Goal: Task Accomplishment & Management: Complete application form

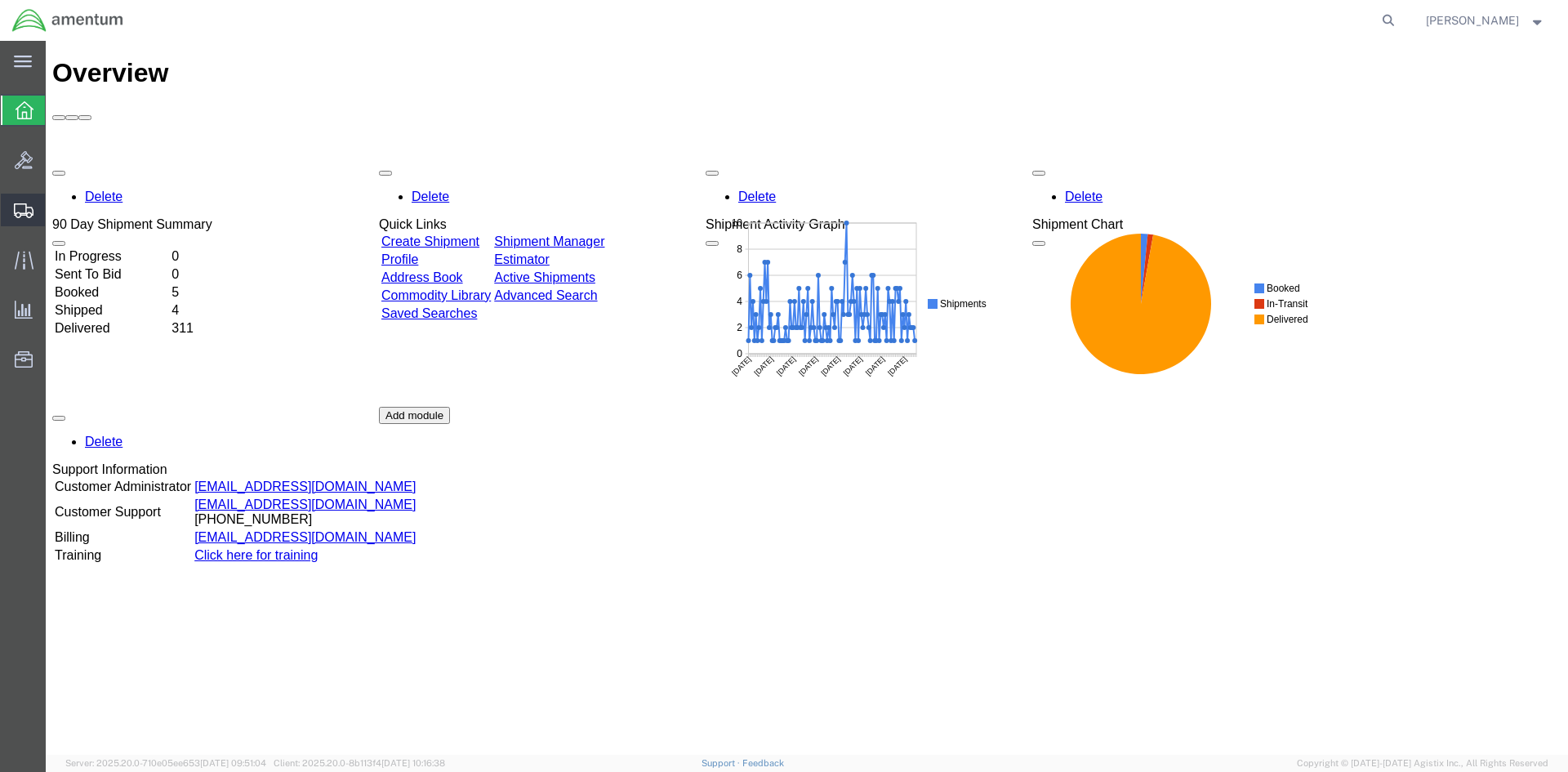
click at [0, 0] on span "Create Shipment" at bounding box center [0, 0] width 0 height 0
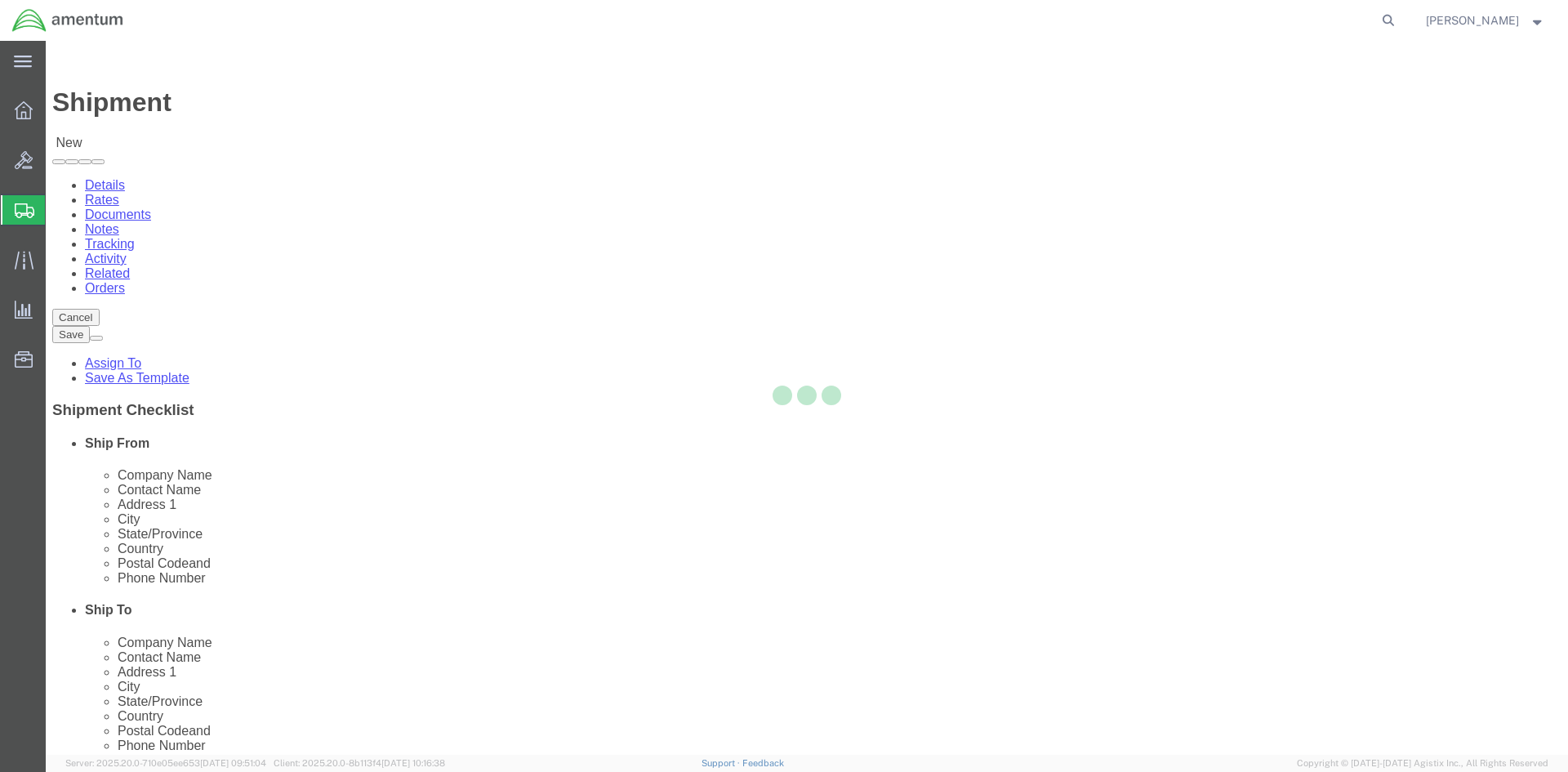
select select
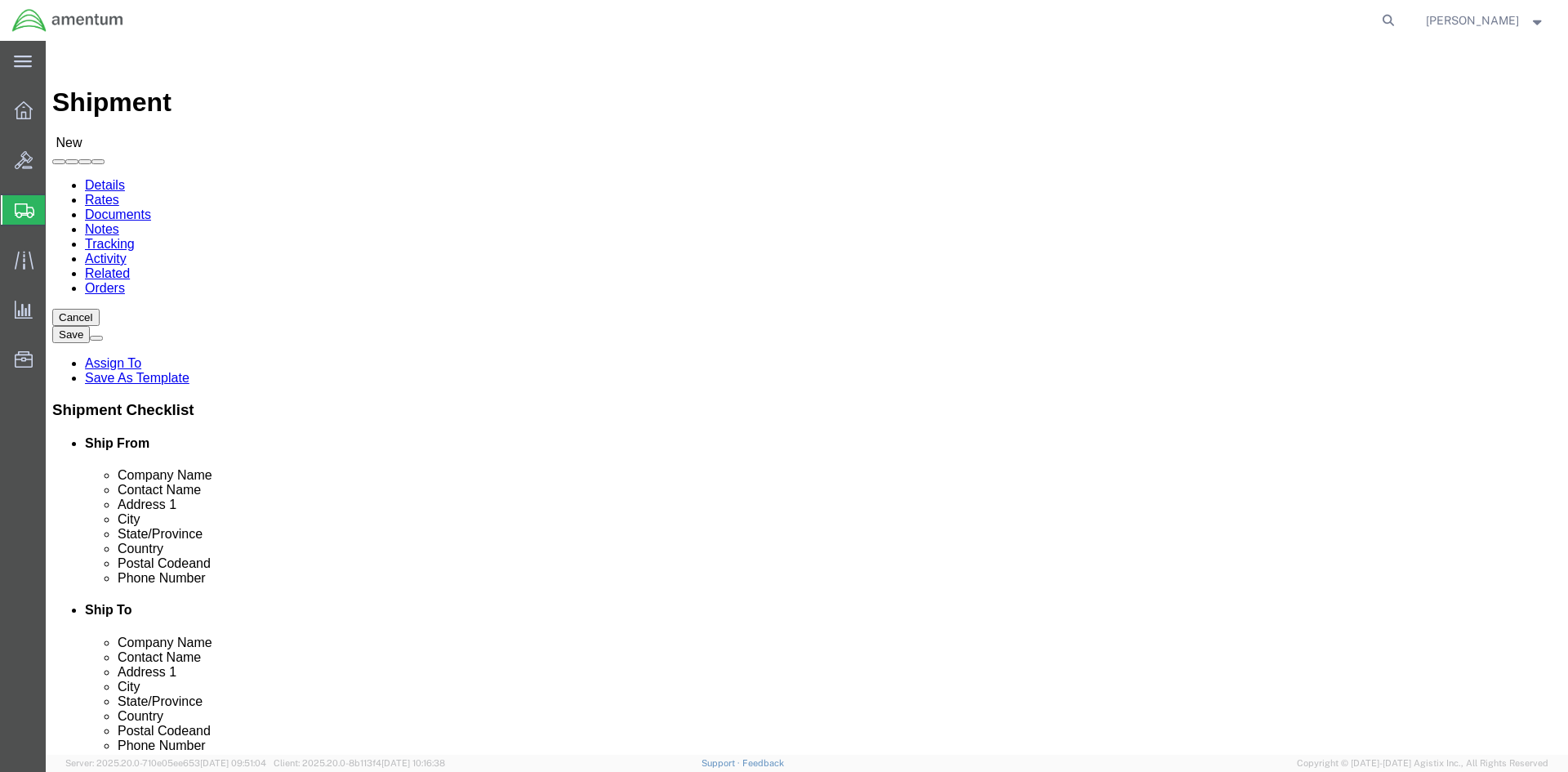
scroll to position [3266, 0]
select select "49925"
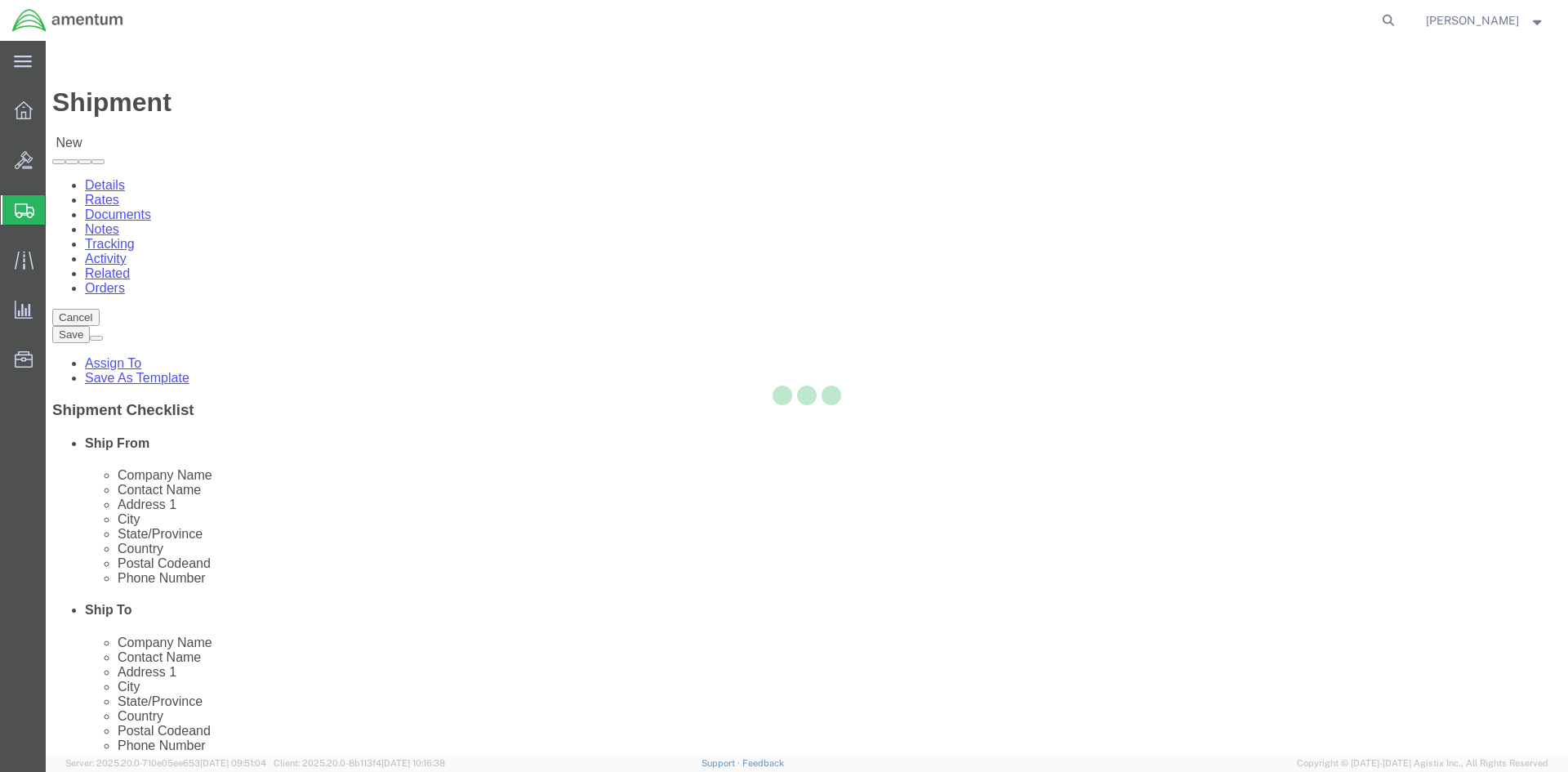
select select "VA"
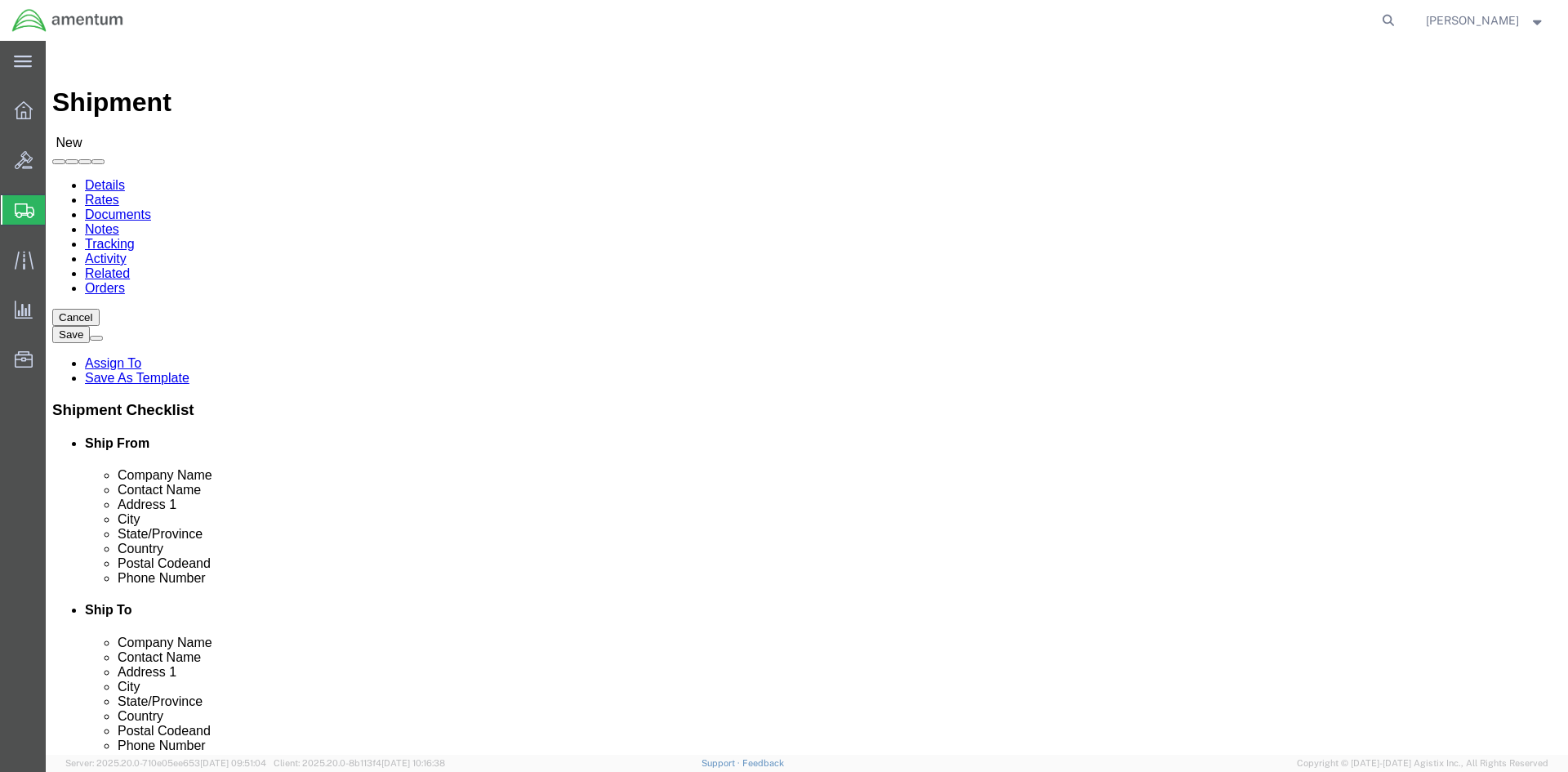
scroll to position [3429, 0]
select select "49914"
select select "[GEOGRAPHIC_DATA]"
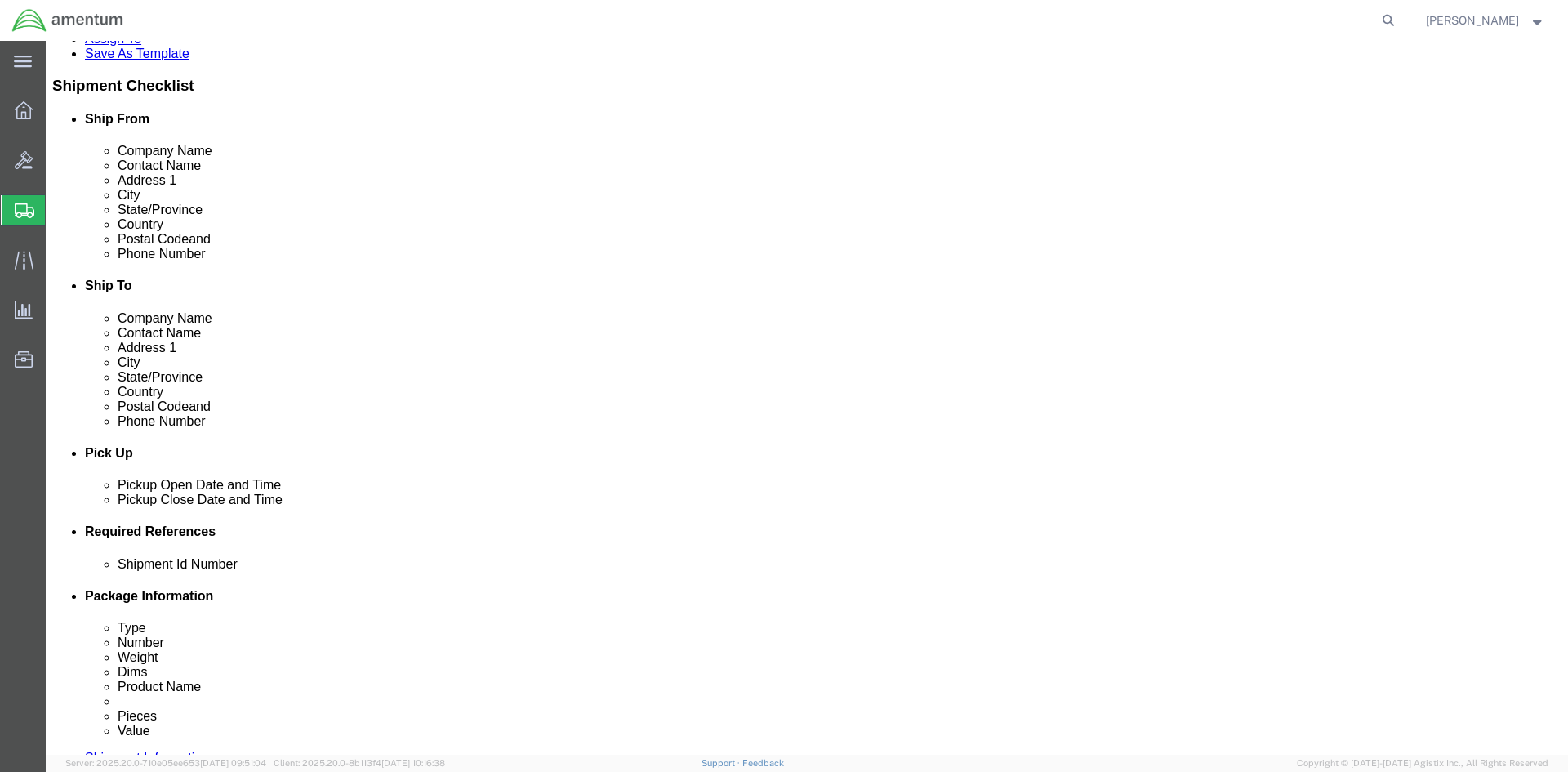
scroll to position [327, 0]
click div "[DATE] 11:00 AM"
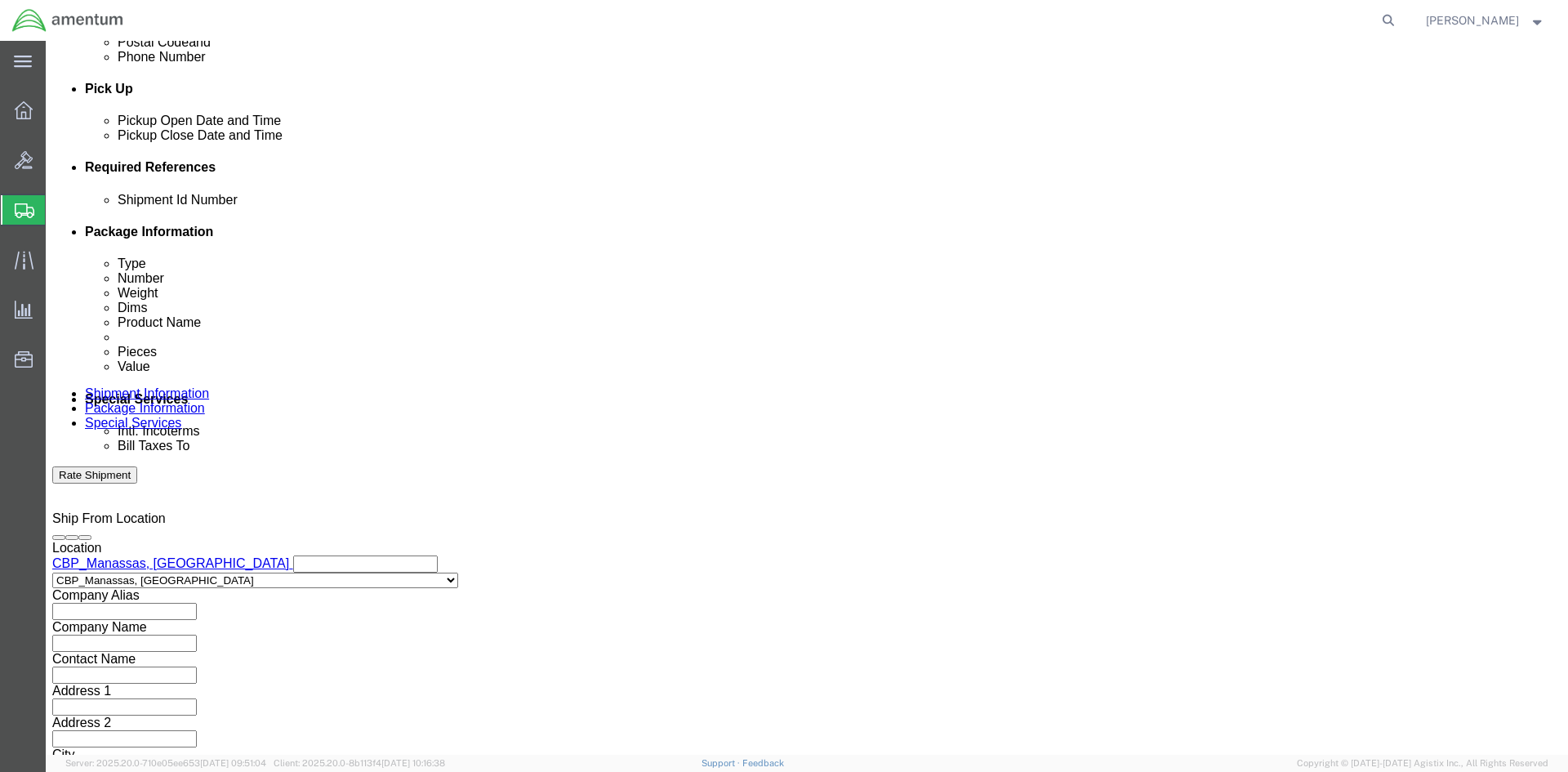
click input "4:00 AM"
type input "4:00 PM"
click button "Apply"
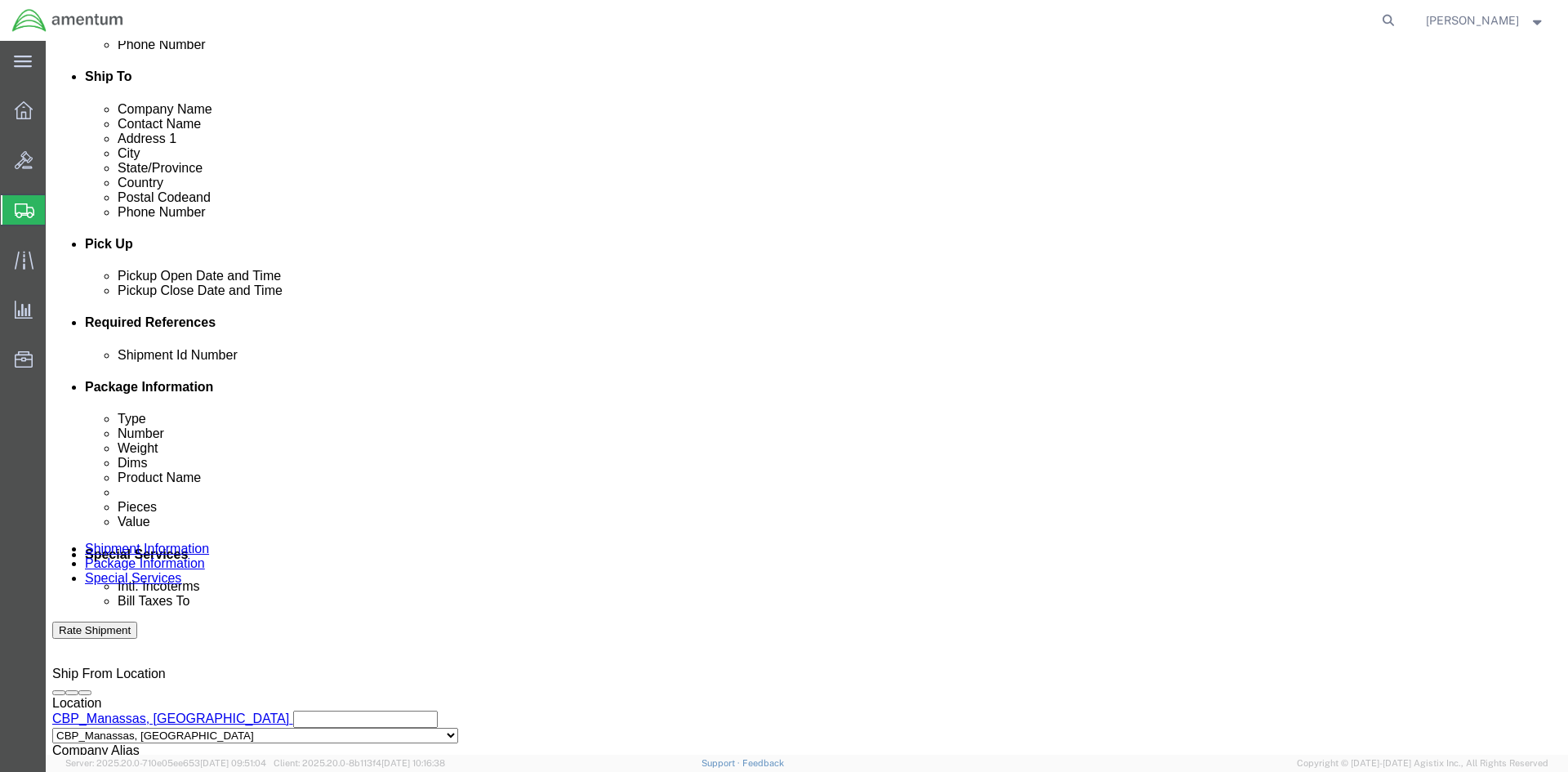
scroll to position [443, 0]
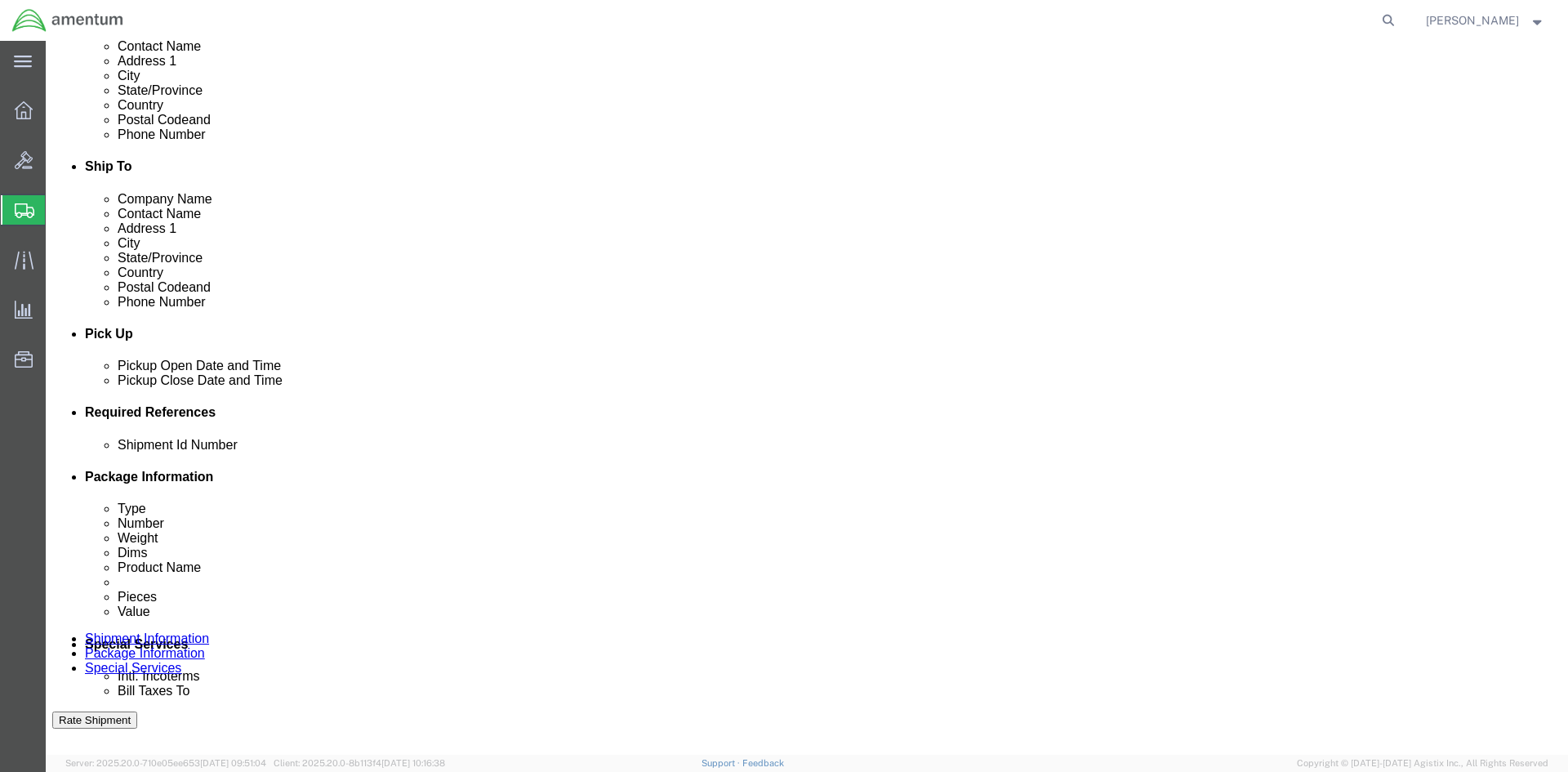
click button "Add reference"
click input "text"
type input "F"
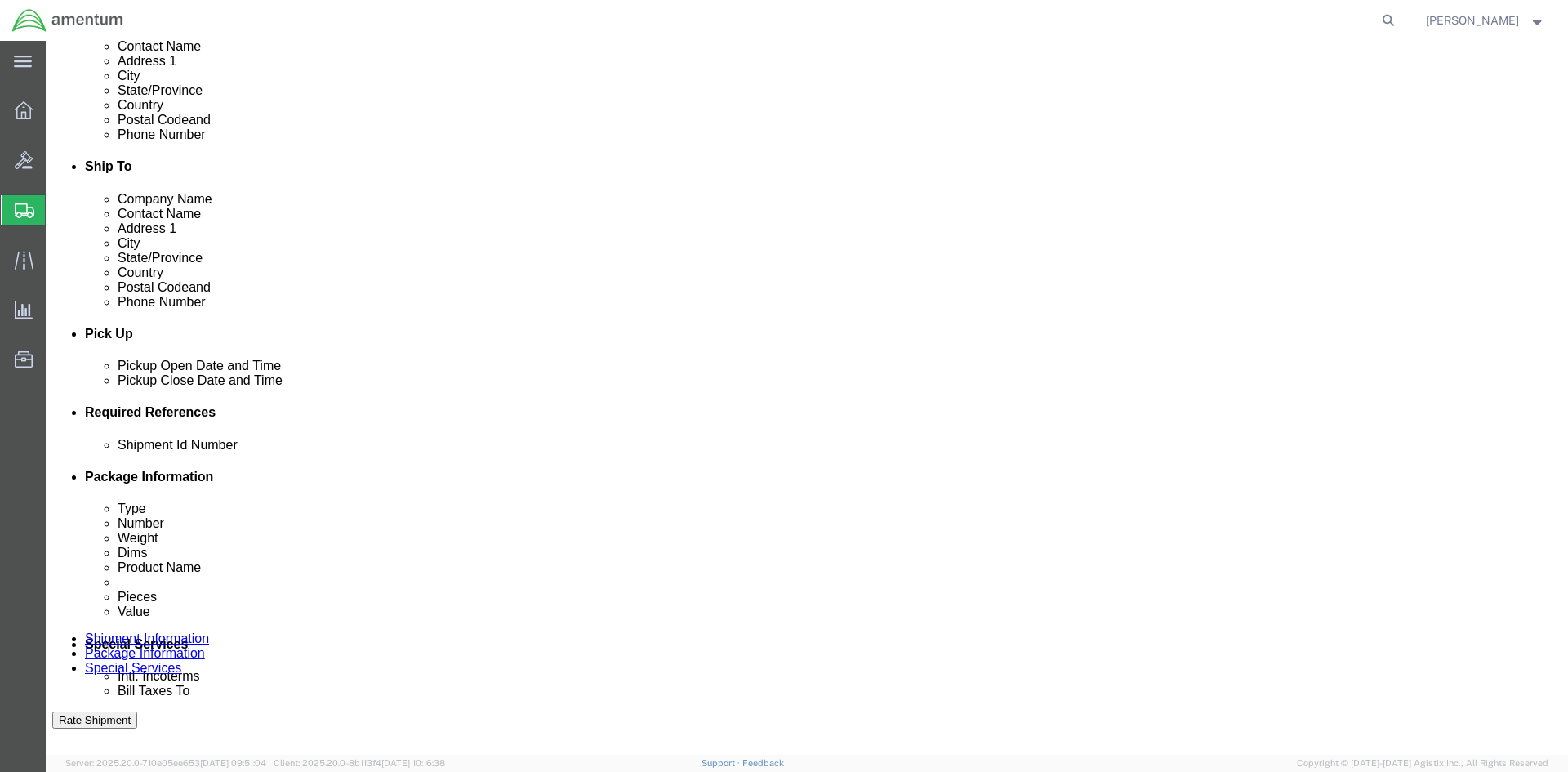
click input "517-005090 & 005-091"
type input "517-005090 & 005091"
click div "References Add reference"
click select "Select Account Type Activity ID Airline Appointment Number ASN Batch Request # …"
select select "CUSTREF"
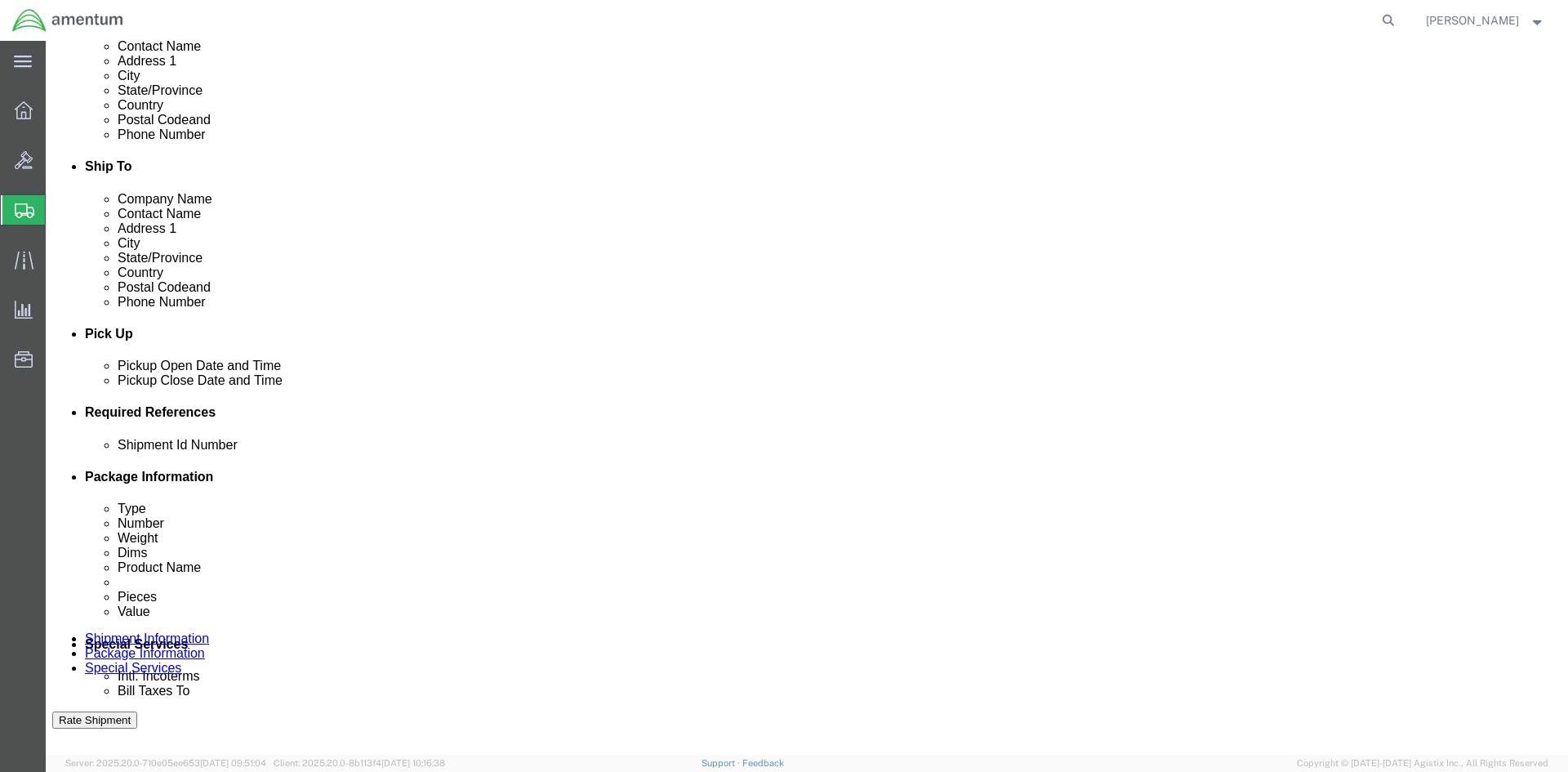
click select "Select Account Type Activity ID Airline Appointment Number ASN Batch Request # …"
select select "DEPT"
click select "Select Account Type Activity ID Airline Appointment Number ASN Batch Request # …"
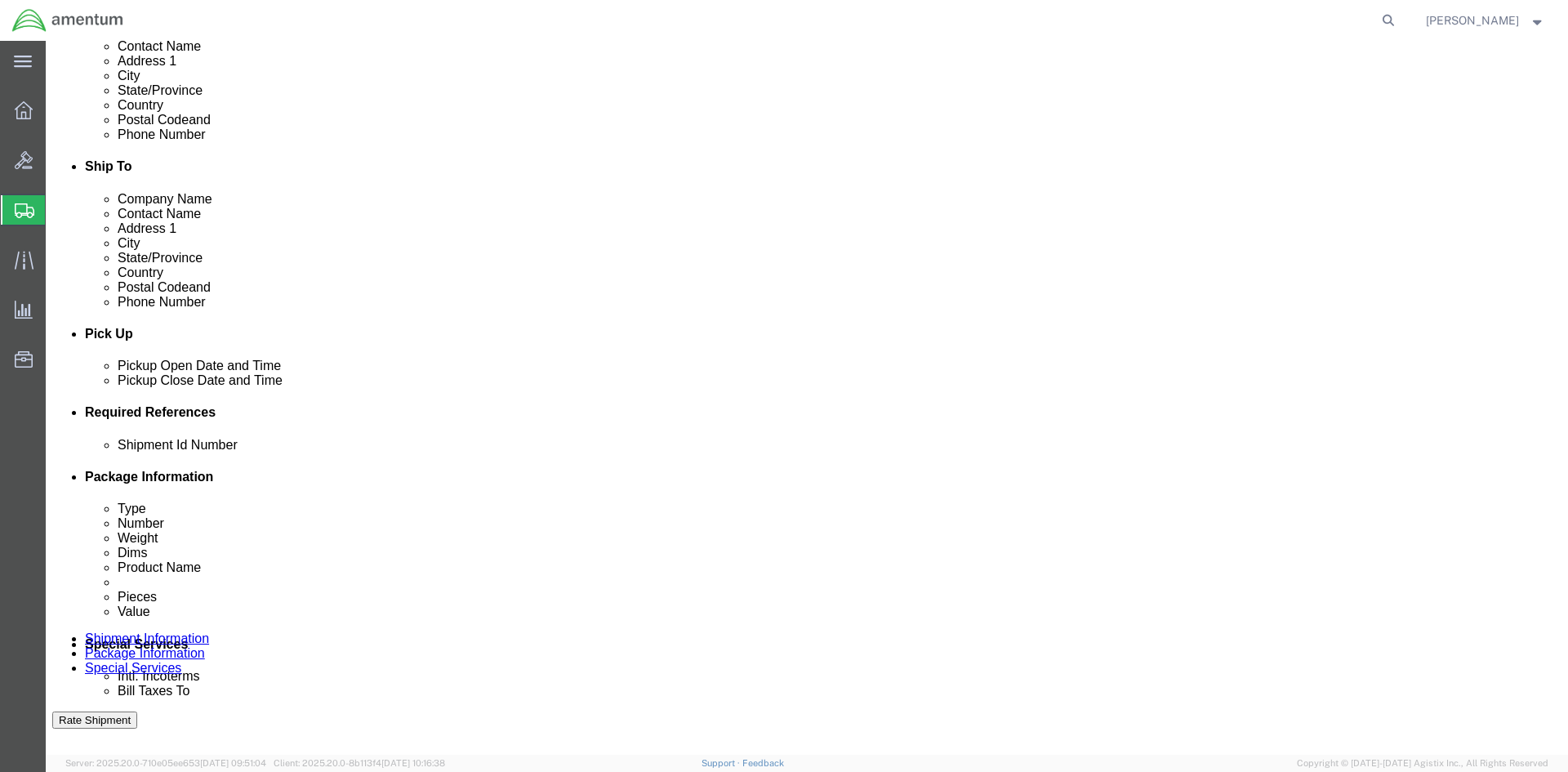
select select "PROJNUM"
click select "Select Account Type Activity ID Airline Appointment Number ASN Batch Request # …"
click div "Ship From Location Location [GEOGRAPHIC_DATA], [GEOGRAPHIC_DATA] My Profile Loc…"
click input "text"
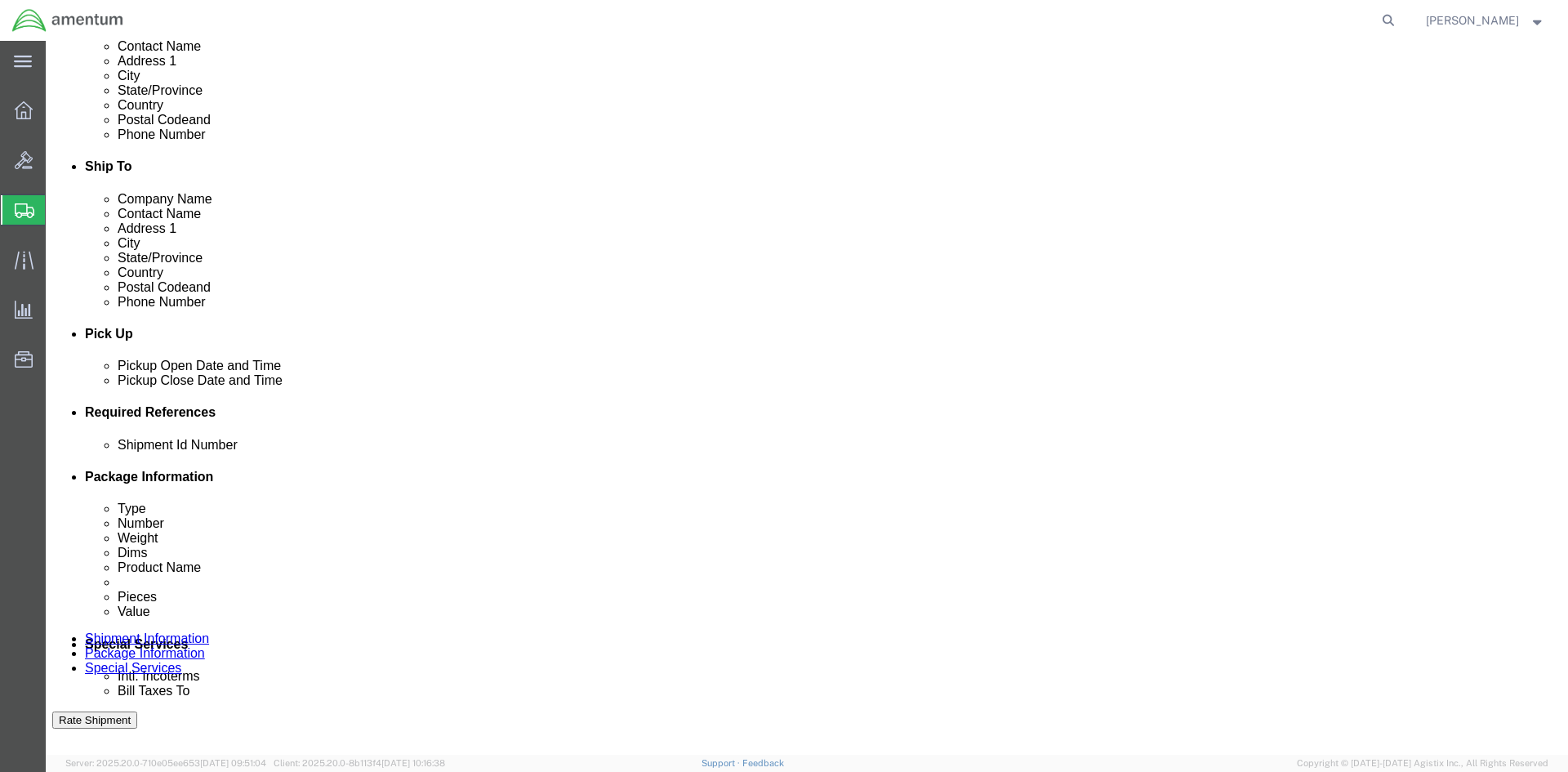
type input "FAKS"
click input "text"
type input "CBP"
click input "text"
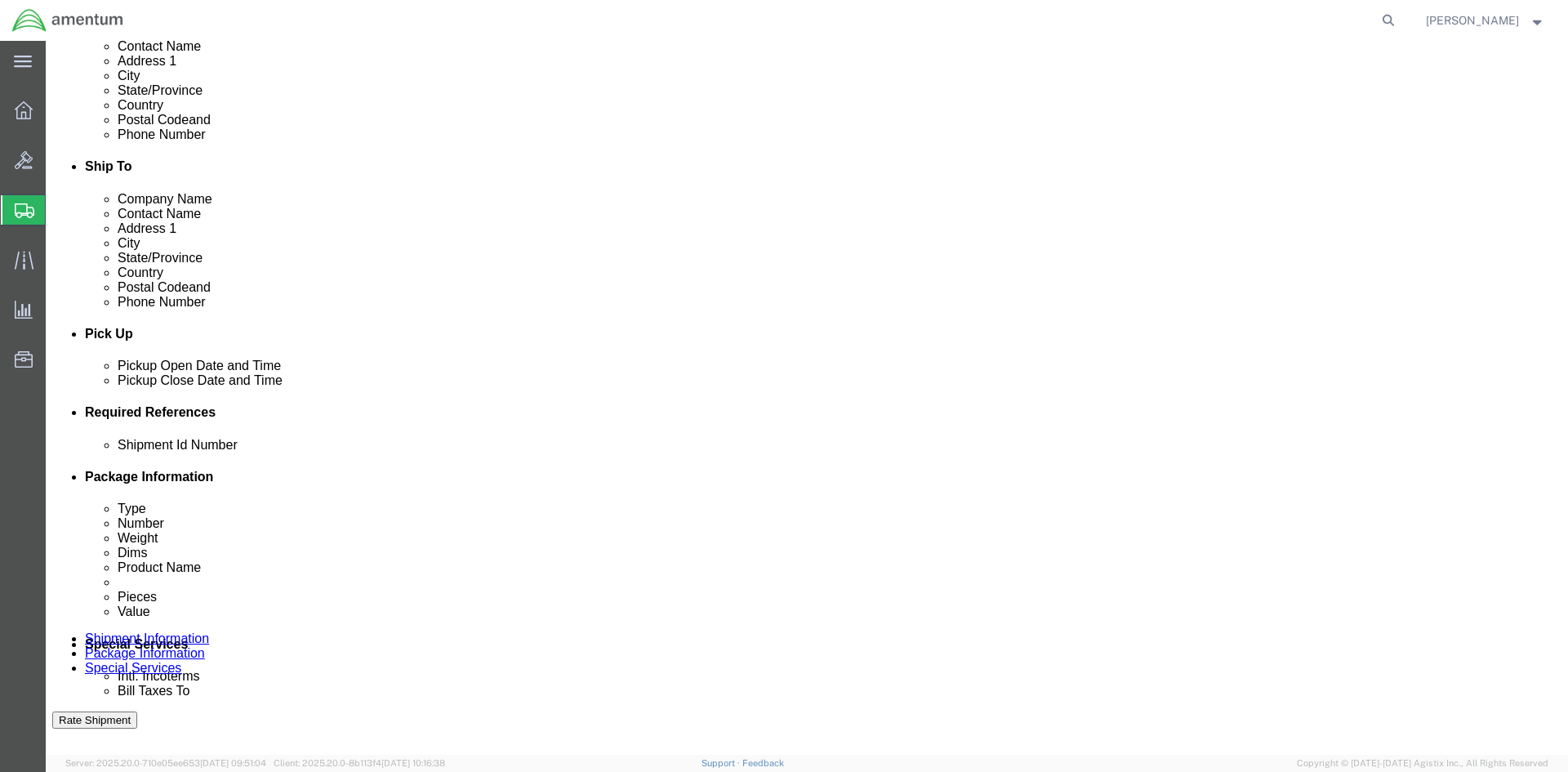
type input "6118.04.03.2219.000.NCR.0000"
click div "Shipment Id Number 517-005090 & 005091 Select Account Type Activity ID Airline …"
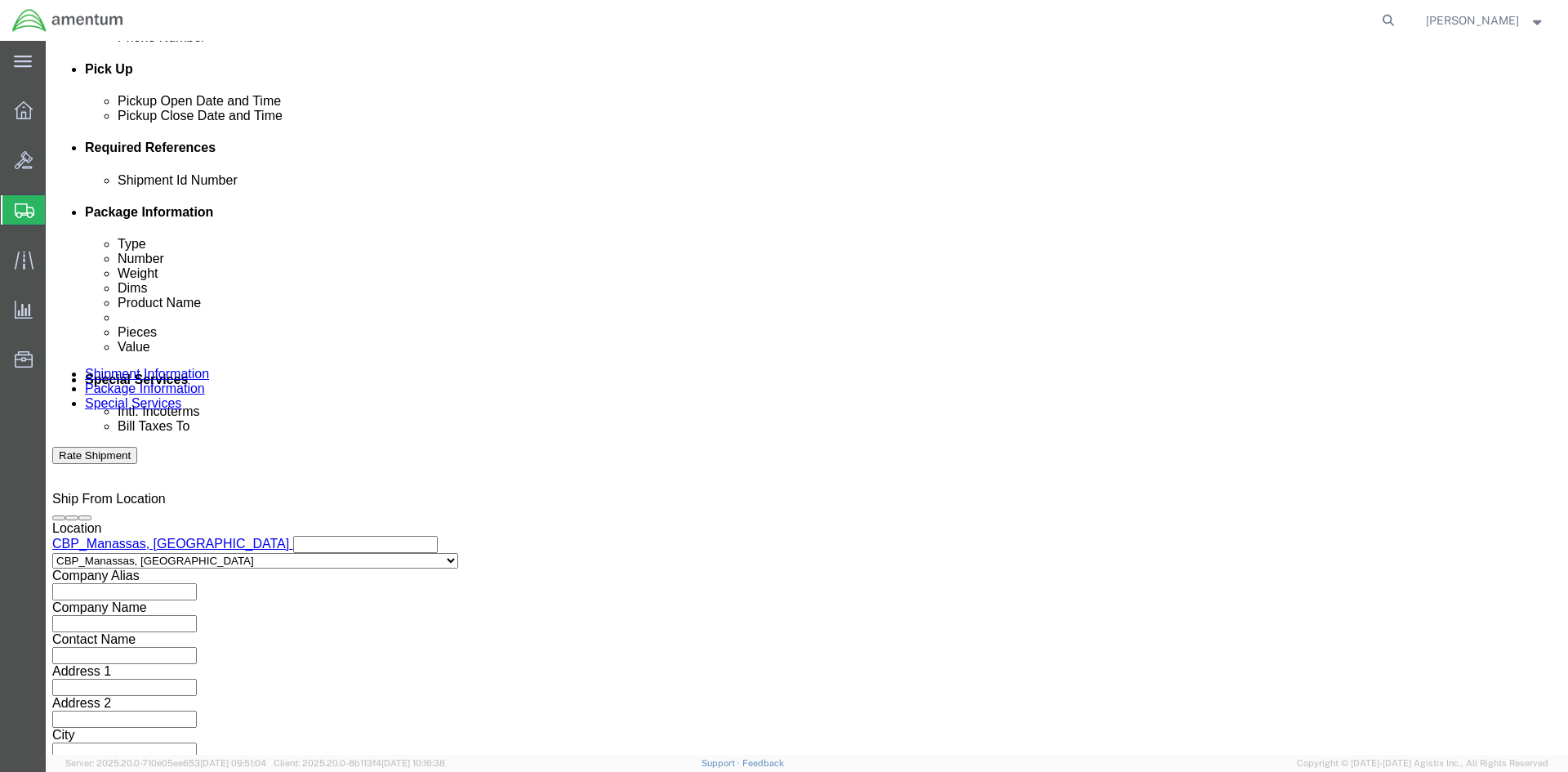
scroll to position [719, 0]
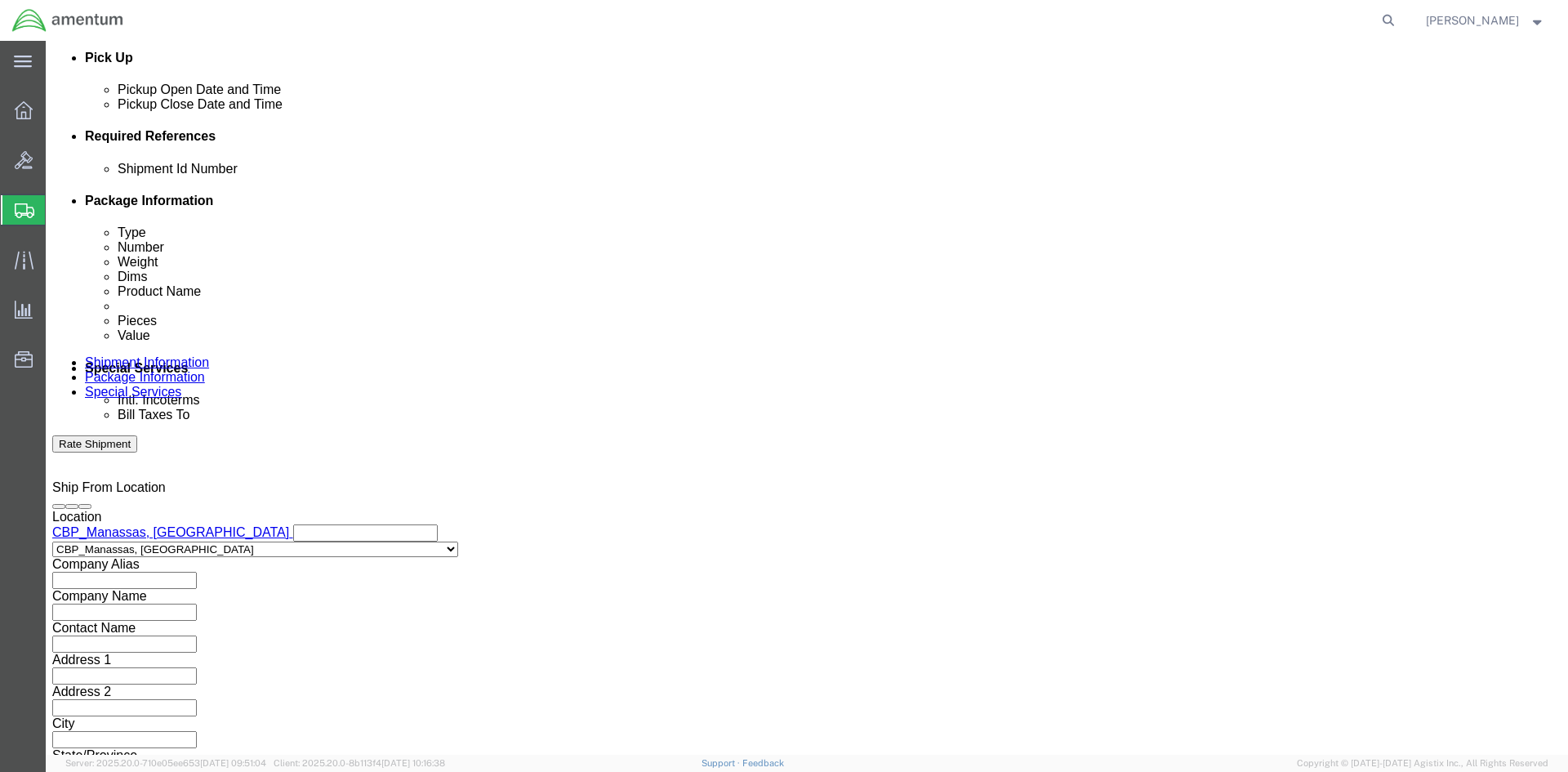
click button "Continue"
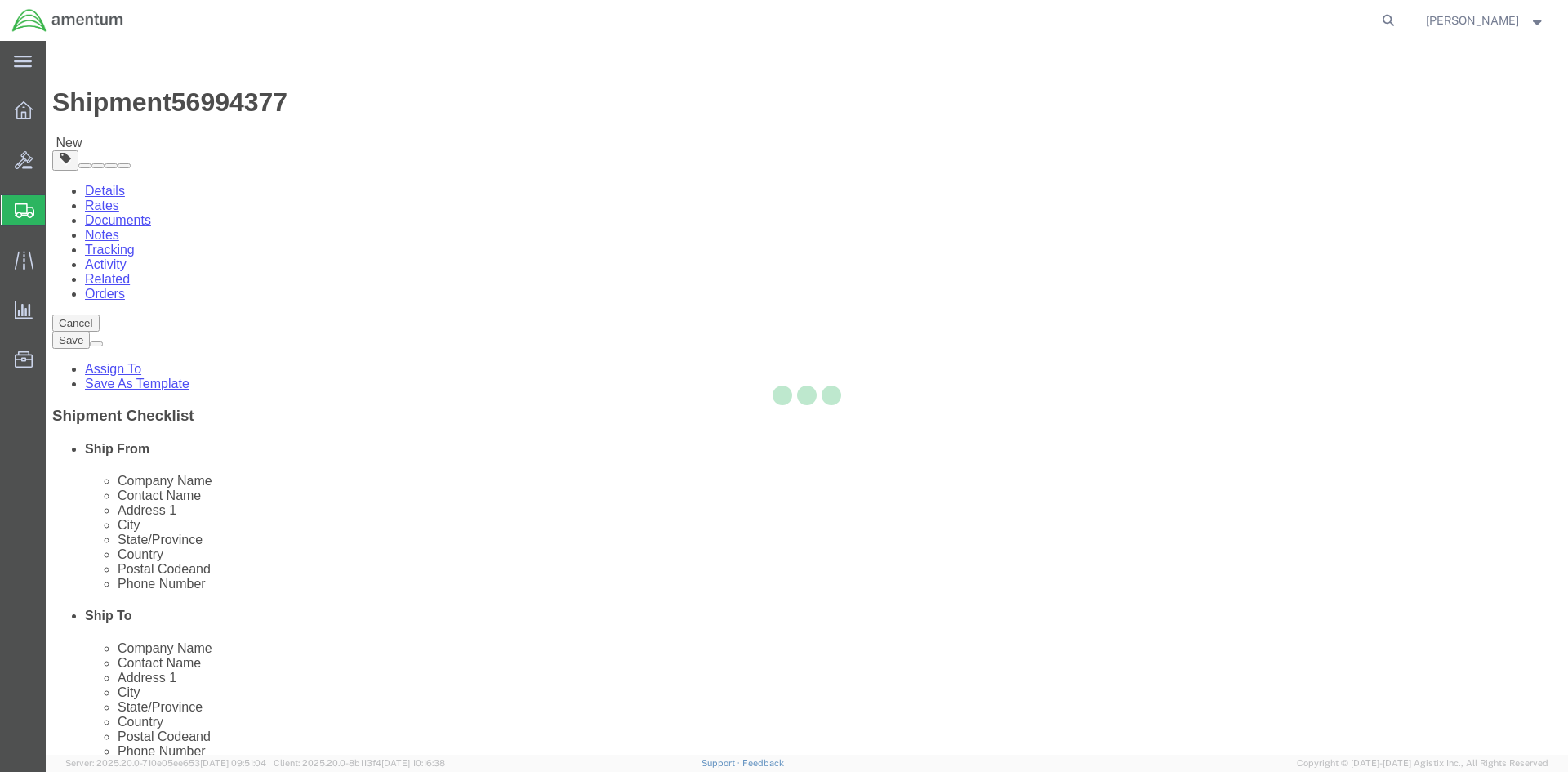
select select "CBOX"
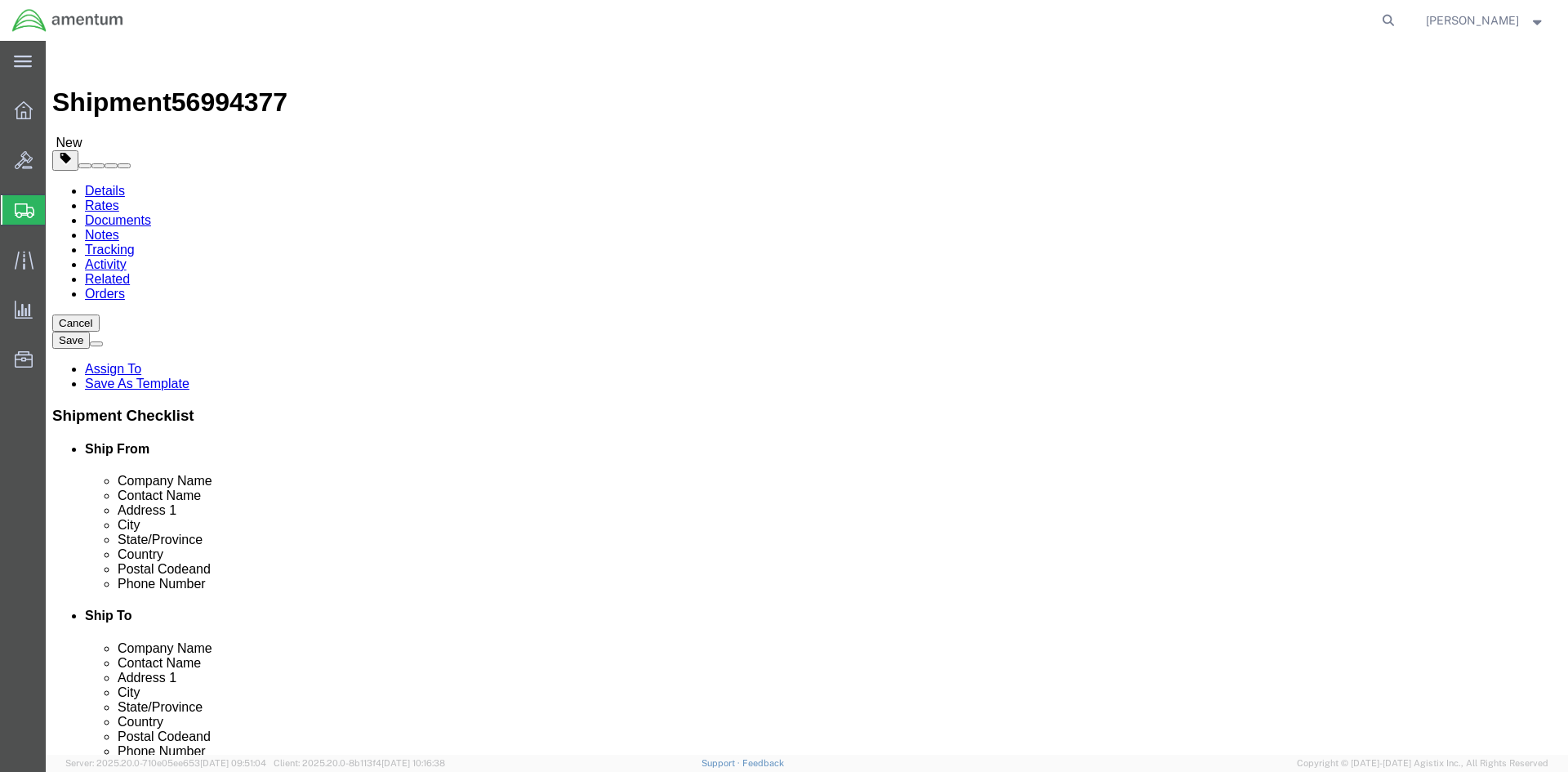
click input "text"
type input "19"
type input "13"
type input "12"
drag, startPoint x: 264, startPoint y: 373, endPoint x: 140, endPoint y: 346, distance: 126.9
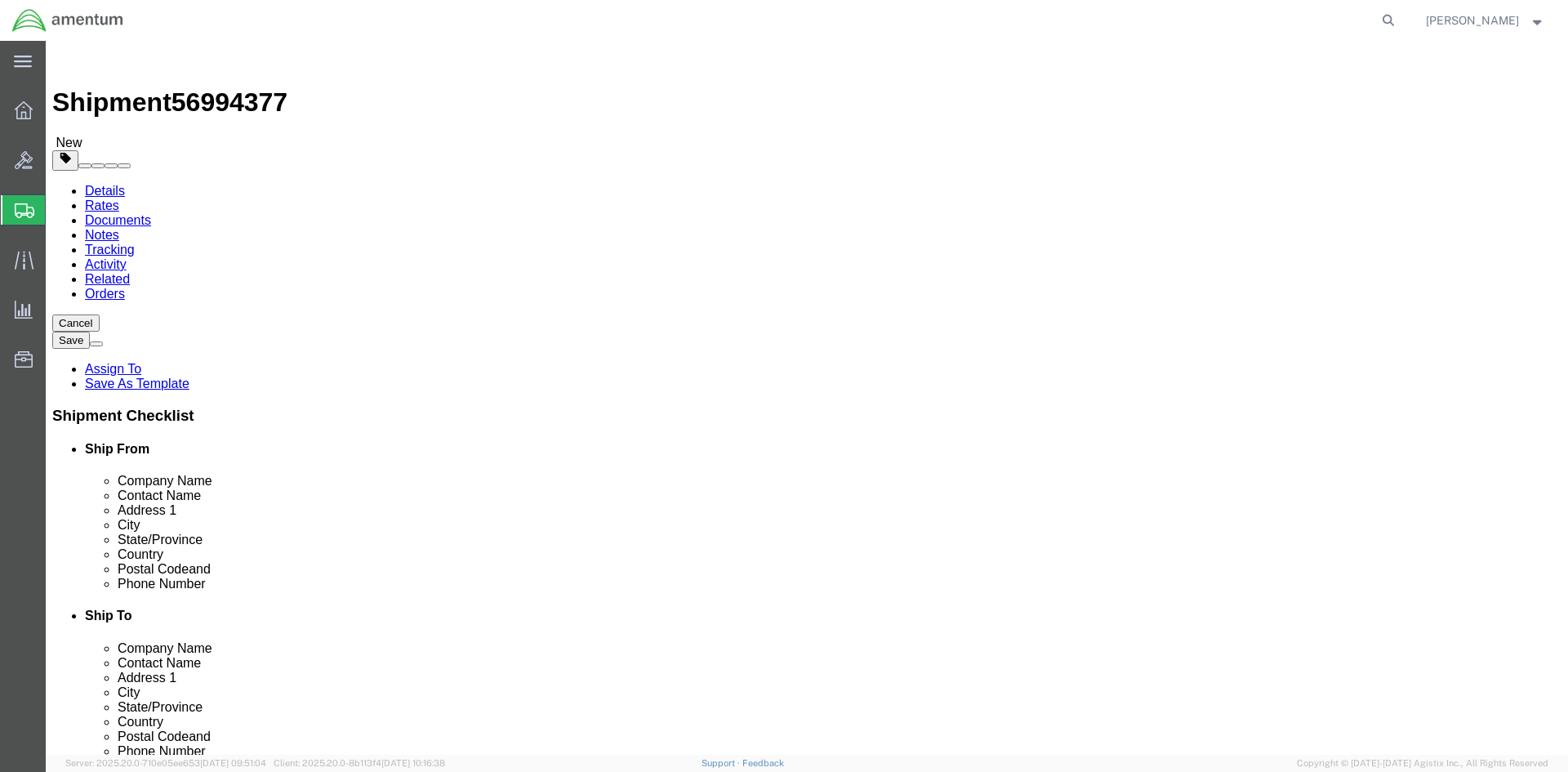
click div "Package Type Select BCK Boxes Bale(s) Basket(s) Bolt(s) Bottle(s) Buckets Bulk …"
type input "8.25"
click div "Package Content # 1 x Package Type Select BCK Boxes Bale(s) Basket(s) Bolt(s) B…"
click link "Add Content"
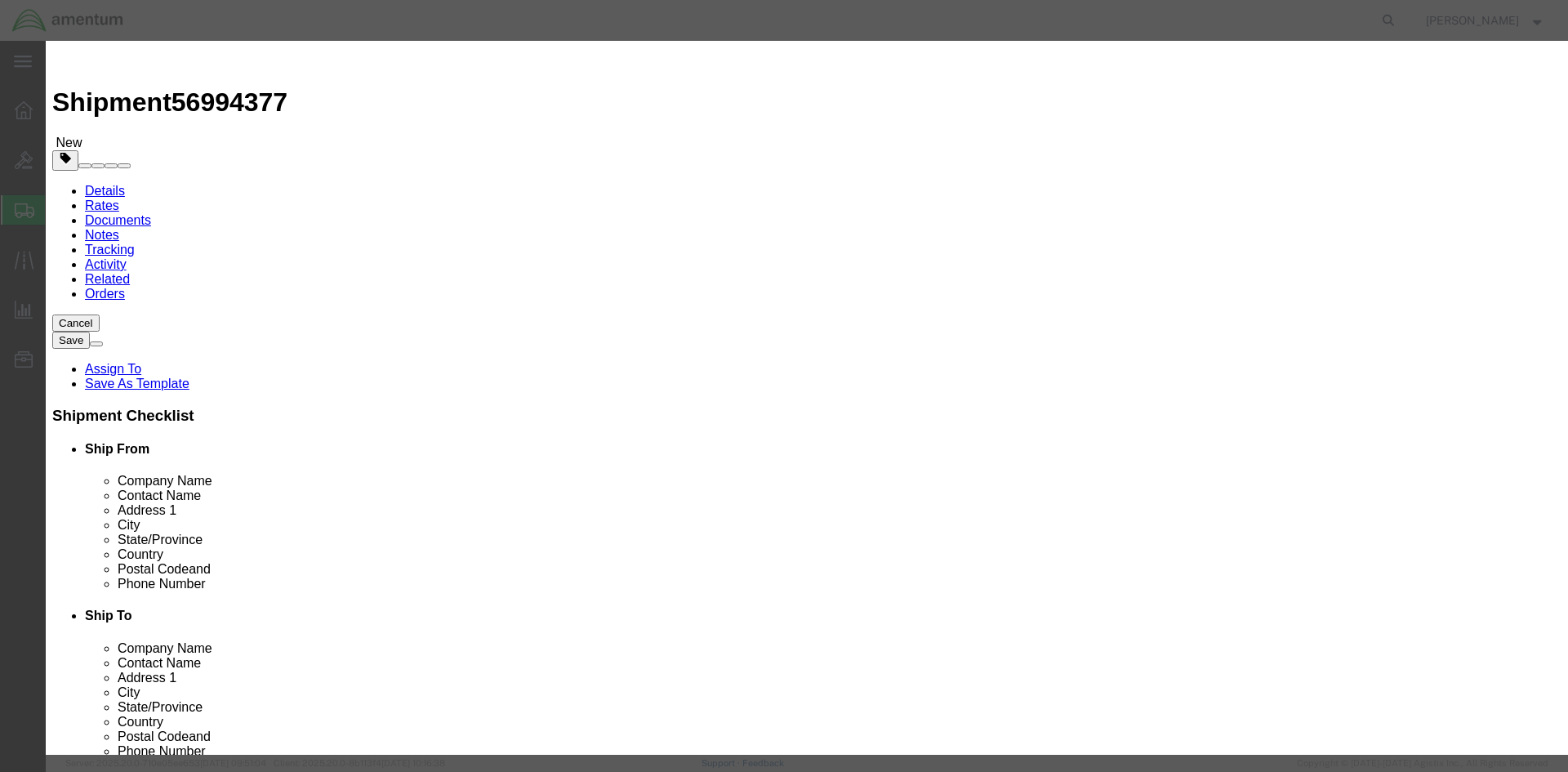
click input "text"
type input "RE1013"
click td "Model:"
select select "USD"
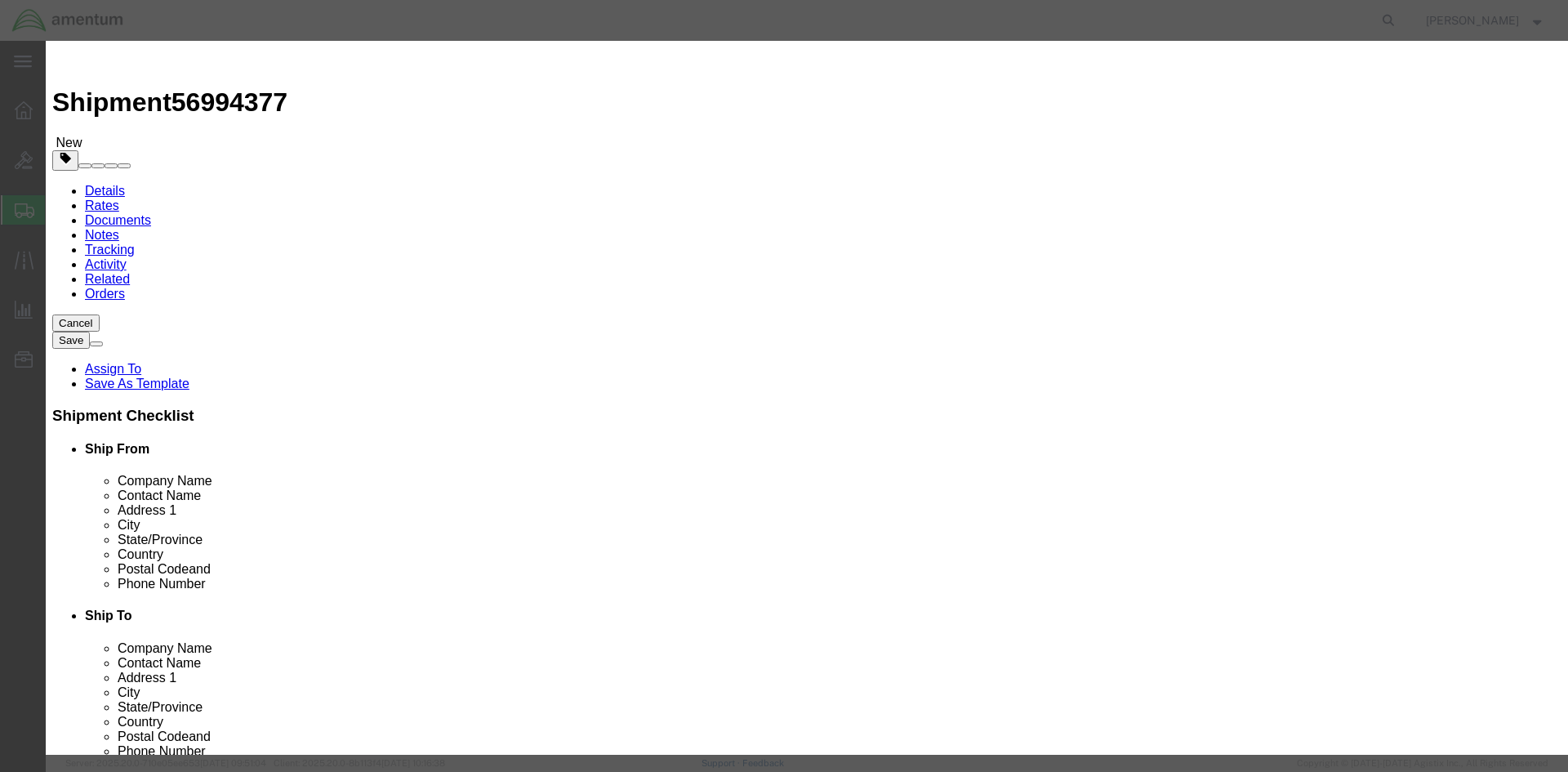
type input "FIRST AID KIT"
type input "RE1013-101C"
type input "FIRST AID KIT"
click input "text"
type input "2"
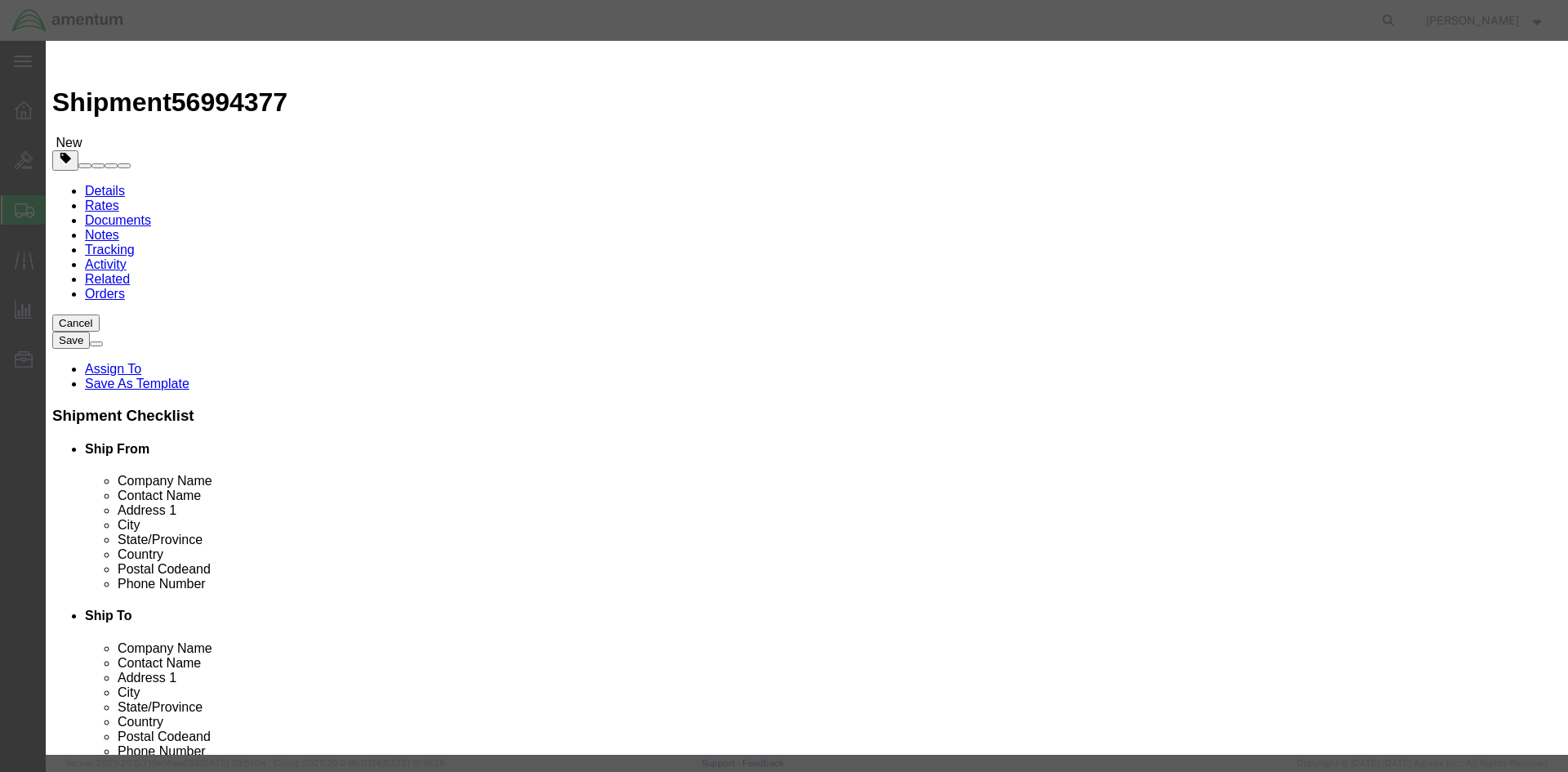
click input "text"
type input "1000"
click input "checkbox"
checkbox input "true"
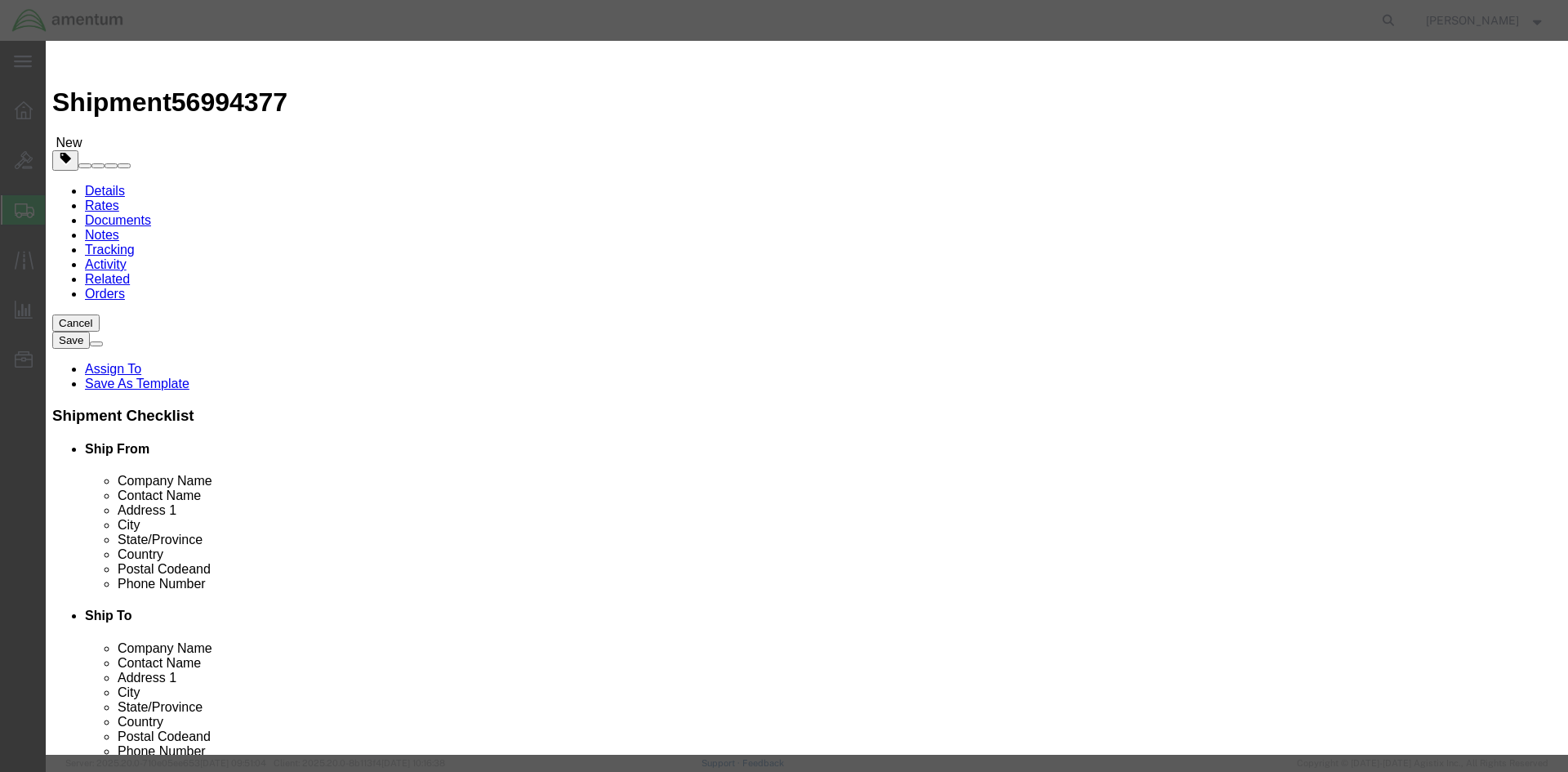
scroll to position [245, 0]
click input "text"
click input "FIST AID KIT"
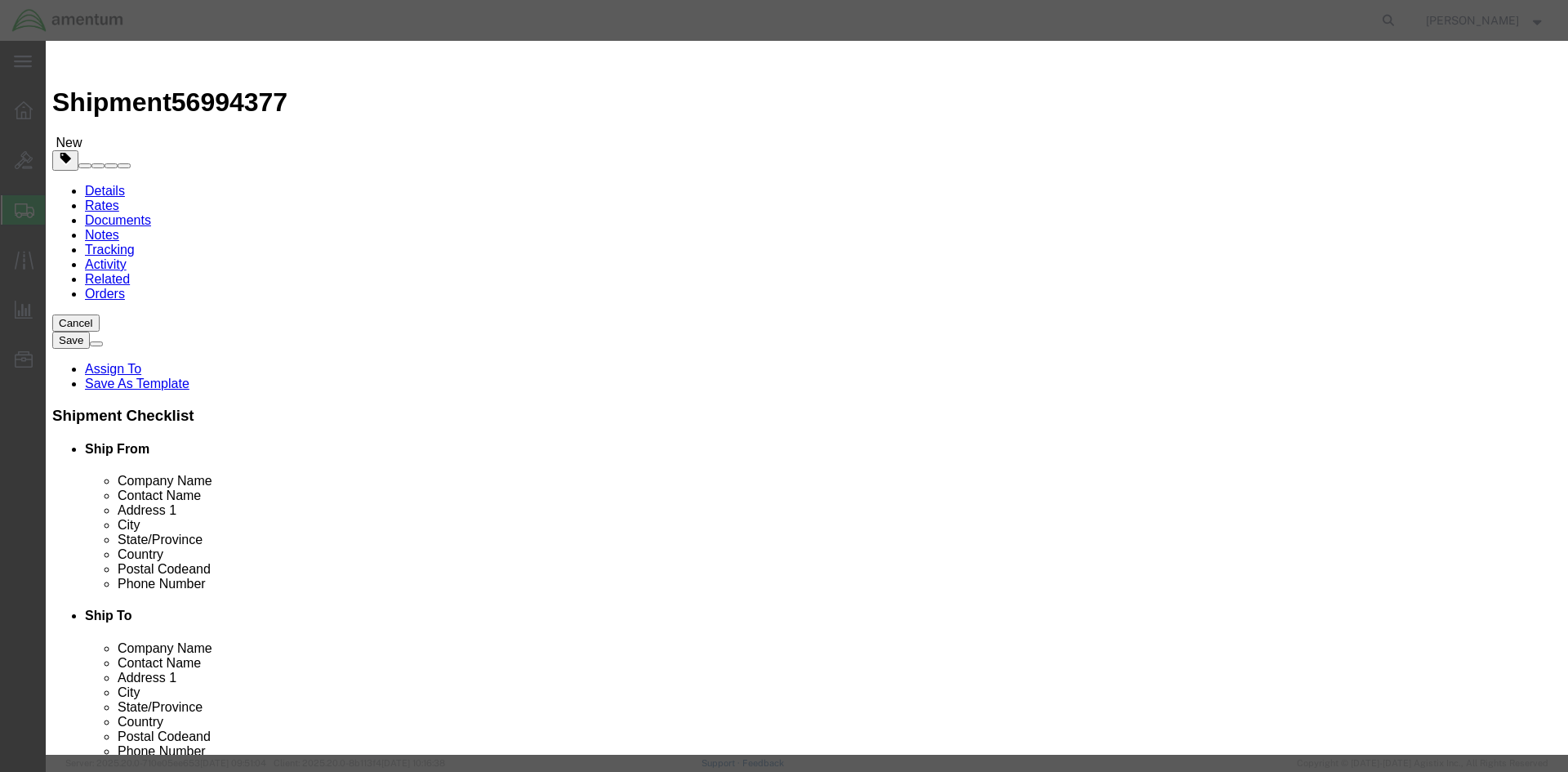
type input "FIRST AID KIT"
click input "text"
type input "3316"
click div "Notes"
click select "Select 1 Explosive 1.1 Explosive 1.2 Explosive 1.3 Explosive 1.4 Explosive 1.5 …"
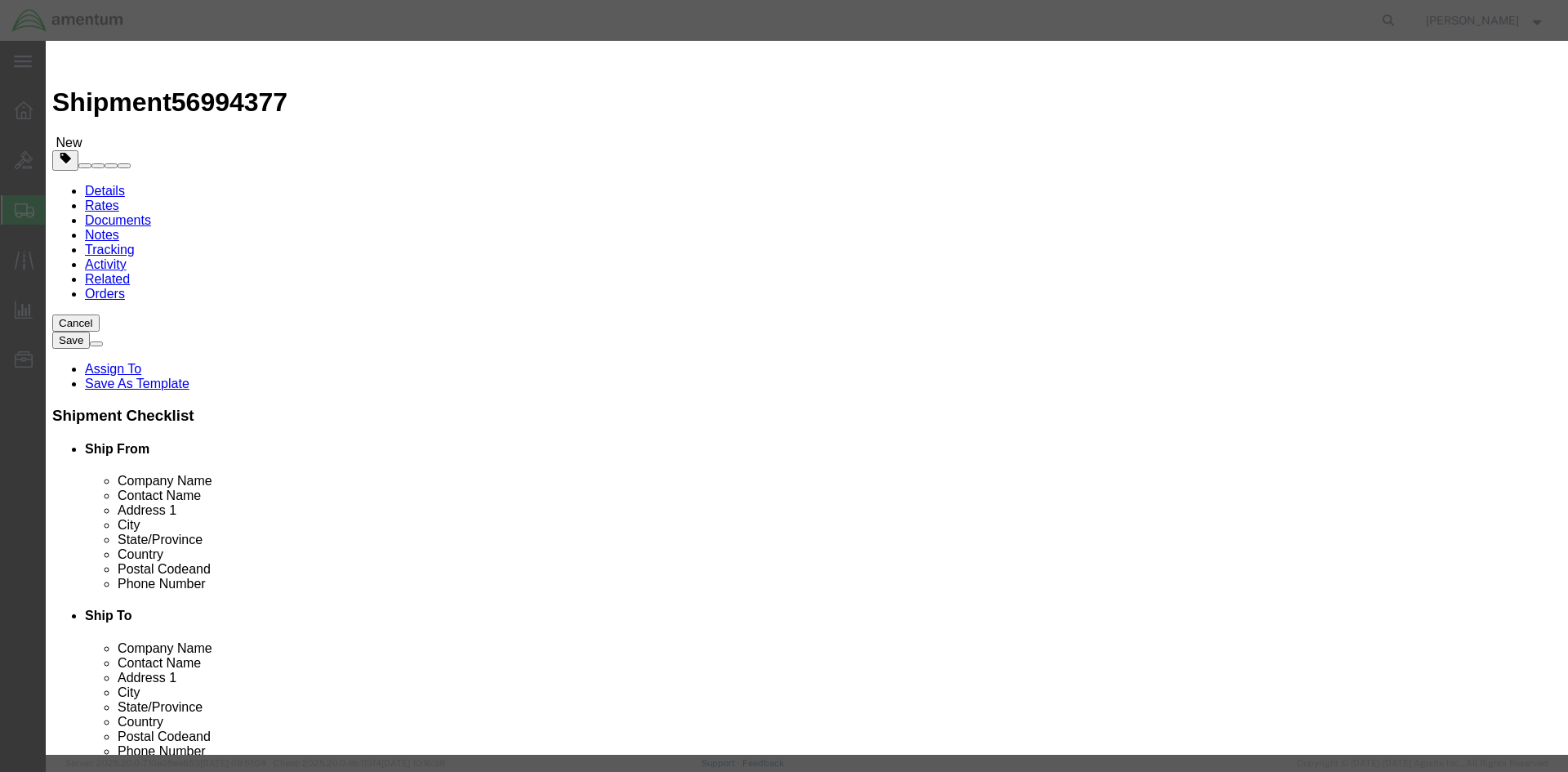
select select "9 Miscellaneous"
click select "Select 1 Explosive 1.1 Explosive 1.2 Explosive 1.3 Explosive 1.4 Explosive 1.5 …"
click label "Notes"
click select "Select 1 - Drums 2 - Reserved 3 - Jerricans 4 - Boxes 5 - Bags 6 - Composite Pa…"
select select "BOXES"
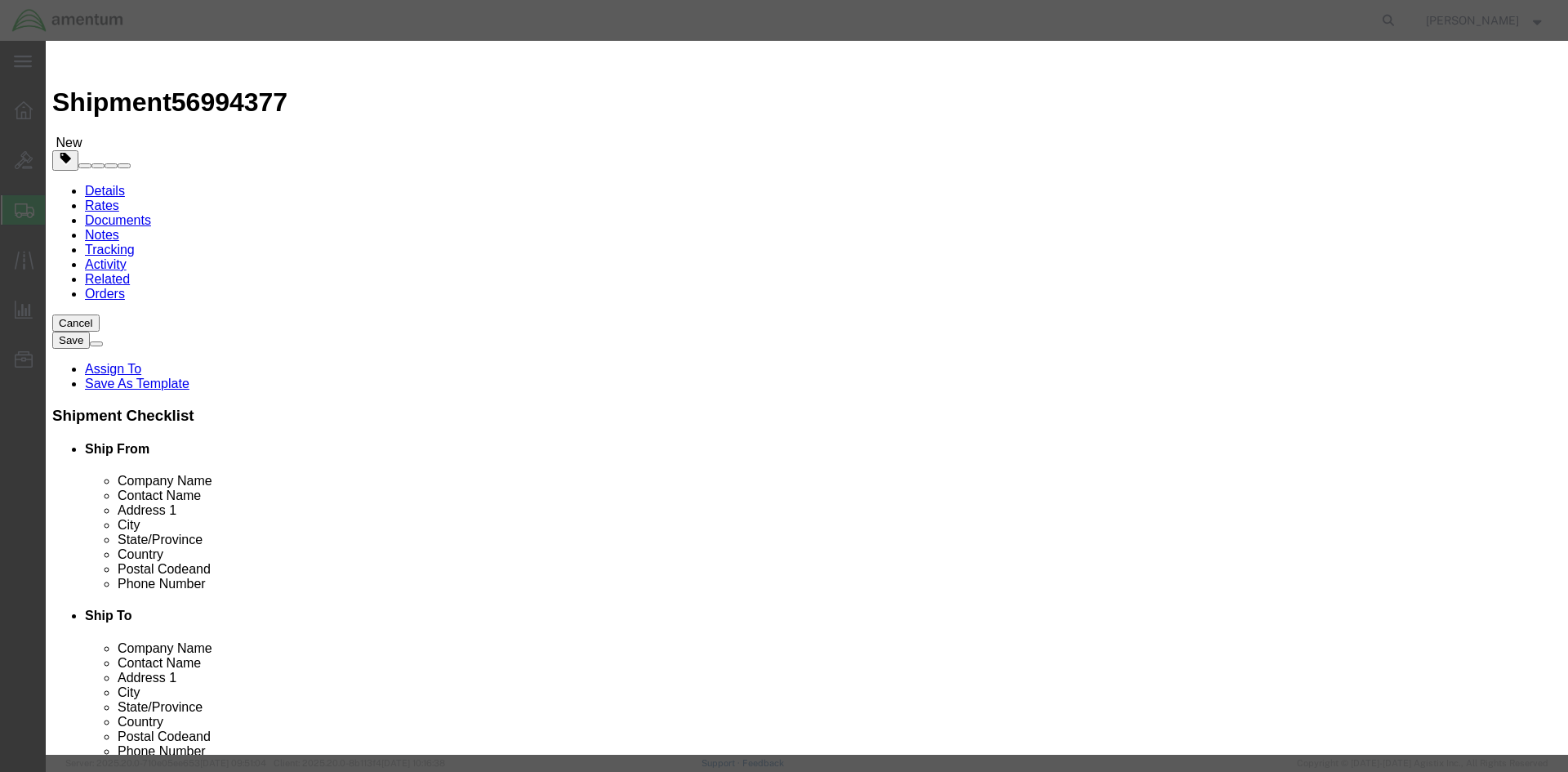
click select "Select 1 - Drums 2 - Reserved 3 - Jerricans 4 - Boxes 5 - Bags 6 - Composite Pa…"
click select "Container Material A - Steel (all types and surface treatments) B - Aluminum C …"
click label "Limited Qty"
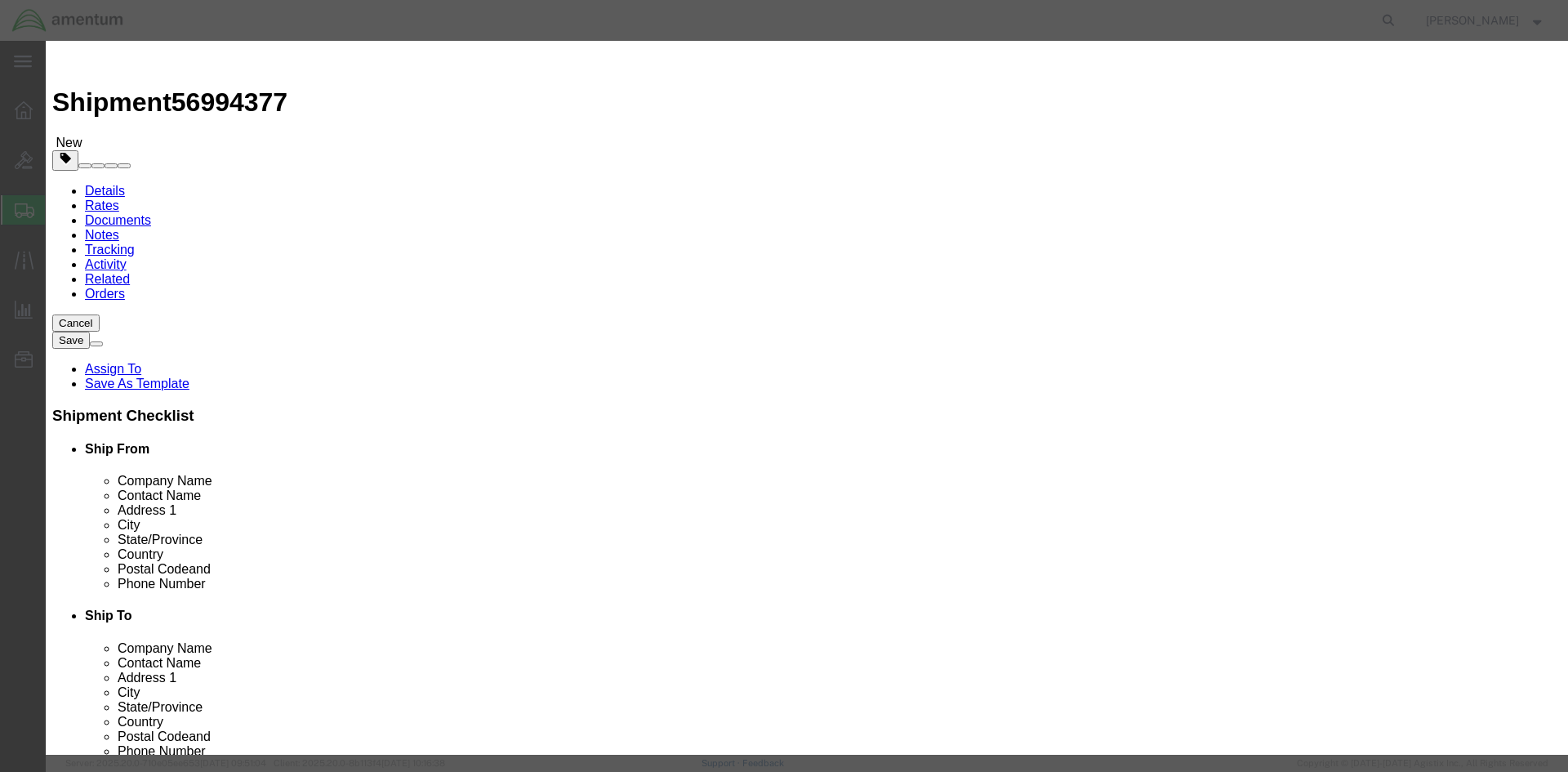
click select "Container Material A - Steel (all types and surface treatments) B - Aluminum C …"
select select "FIBERBOARD"
click select "Container Material A - Steel (all types and surface treatments) B - Aluminum C …"
click div "Limited Qty"
click input "AMENTUM SERVICES, INC"
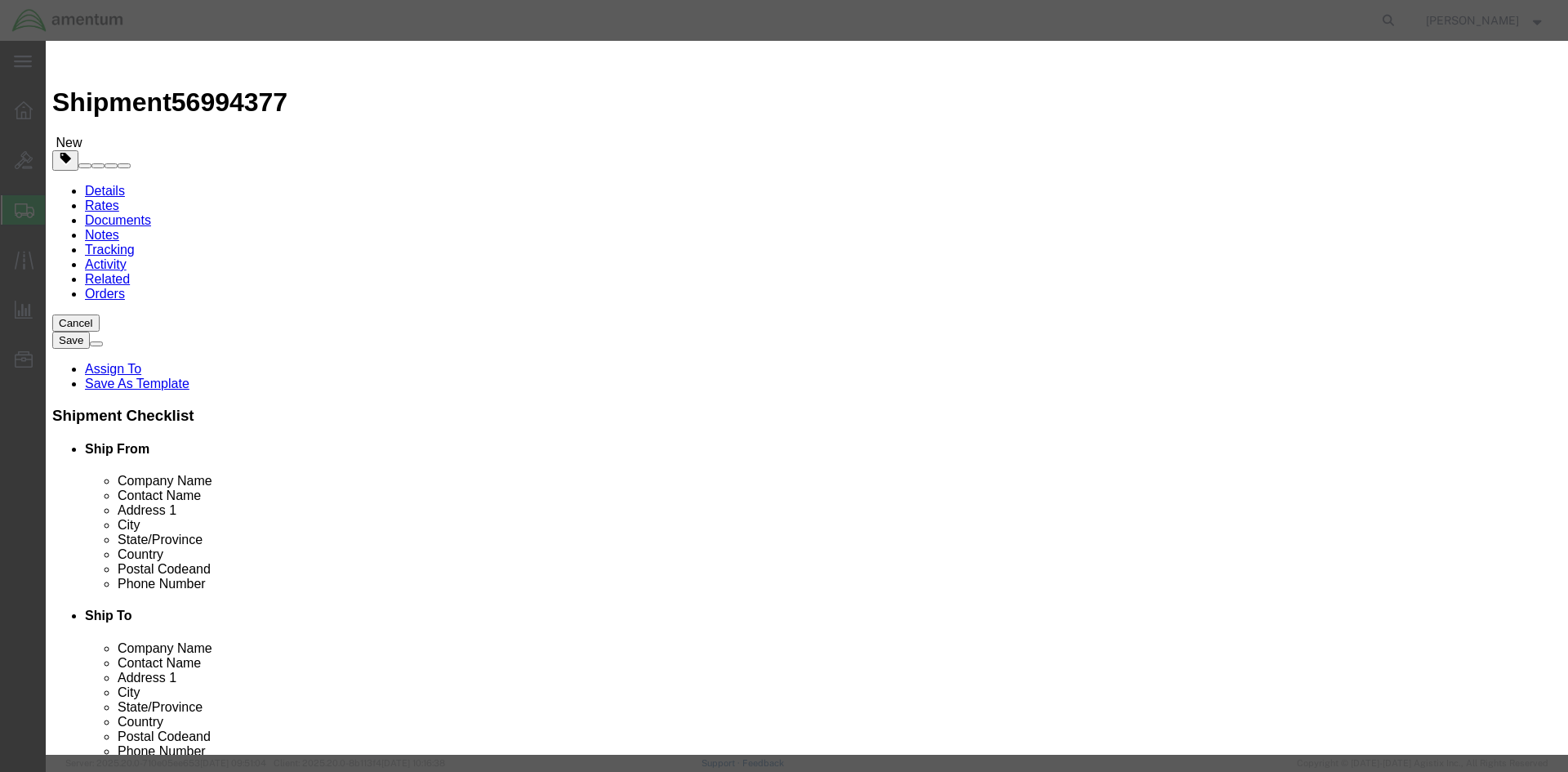
type input "AMENTUM SERVICES, INC"
click input "text"
type input "[PERSON_NAME]"
click input "text"
type input "[PHONE_NUMBER]"
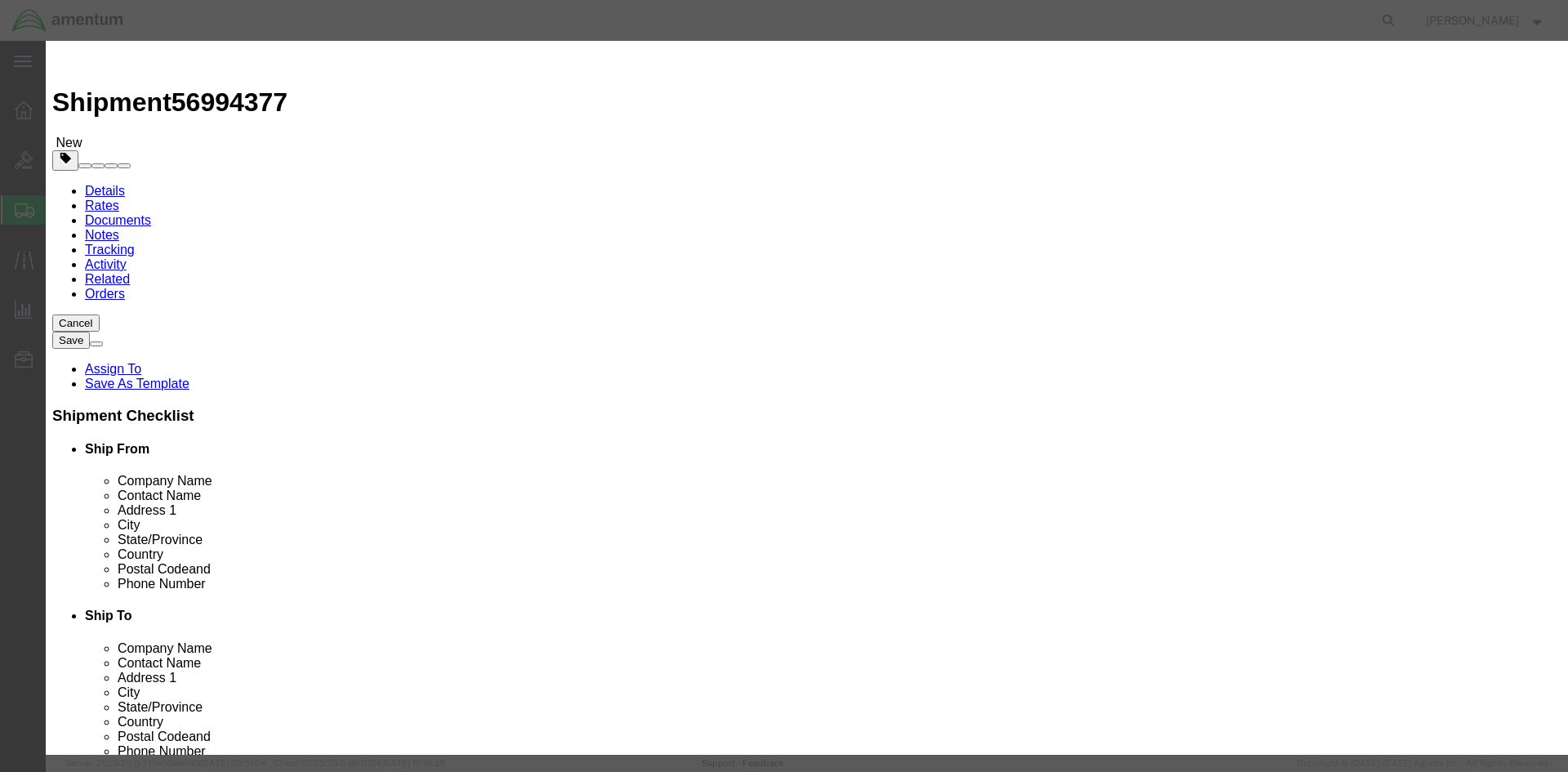
click label
click input "checkbox"
checkbox input "false"
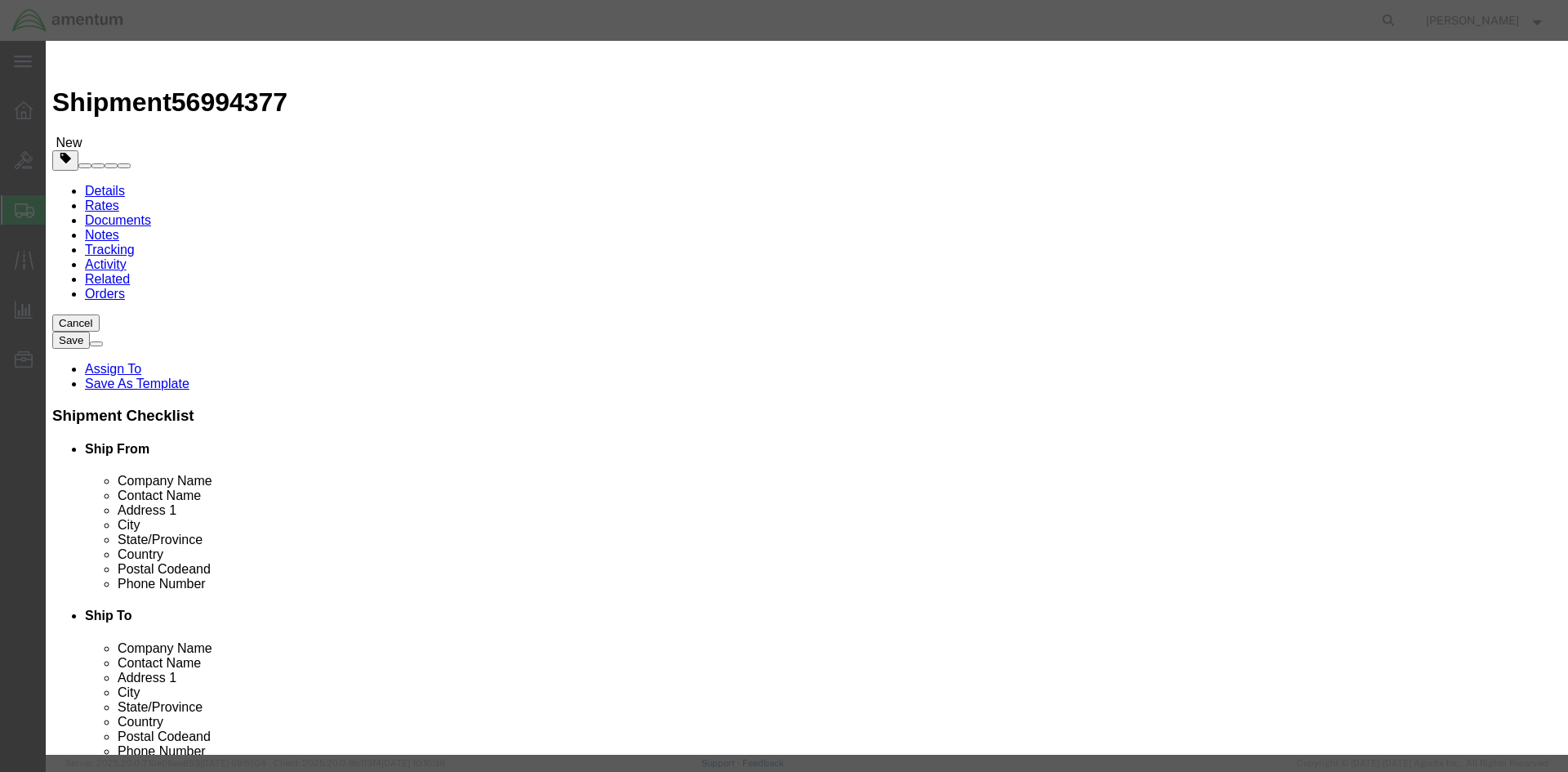
click button "Save & Close"
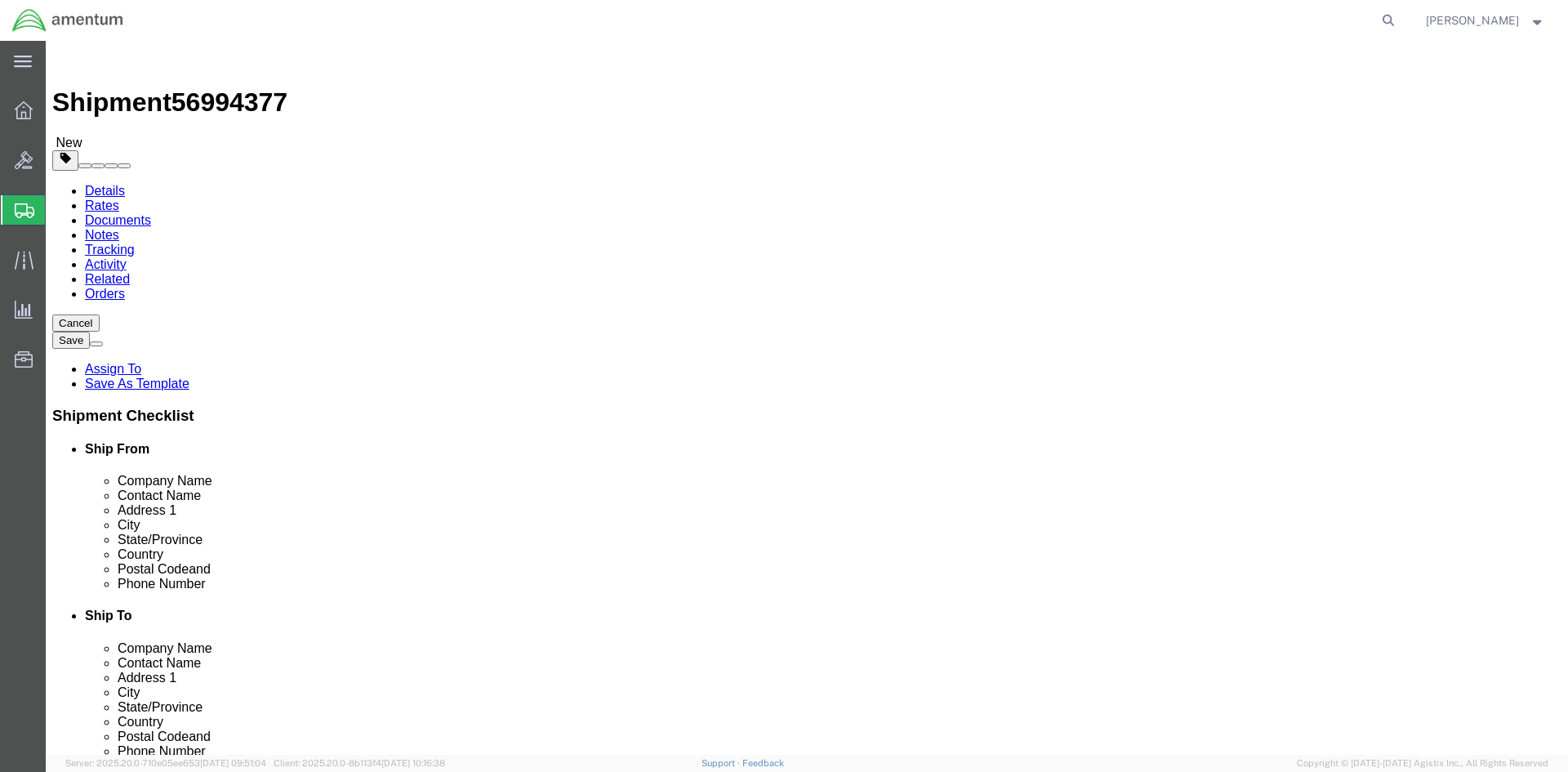
click dd "2.00 Each"
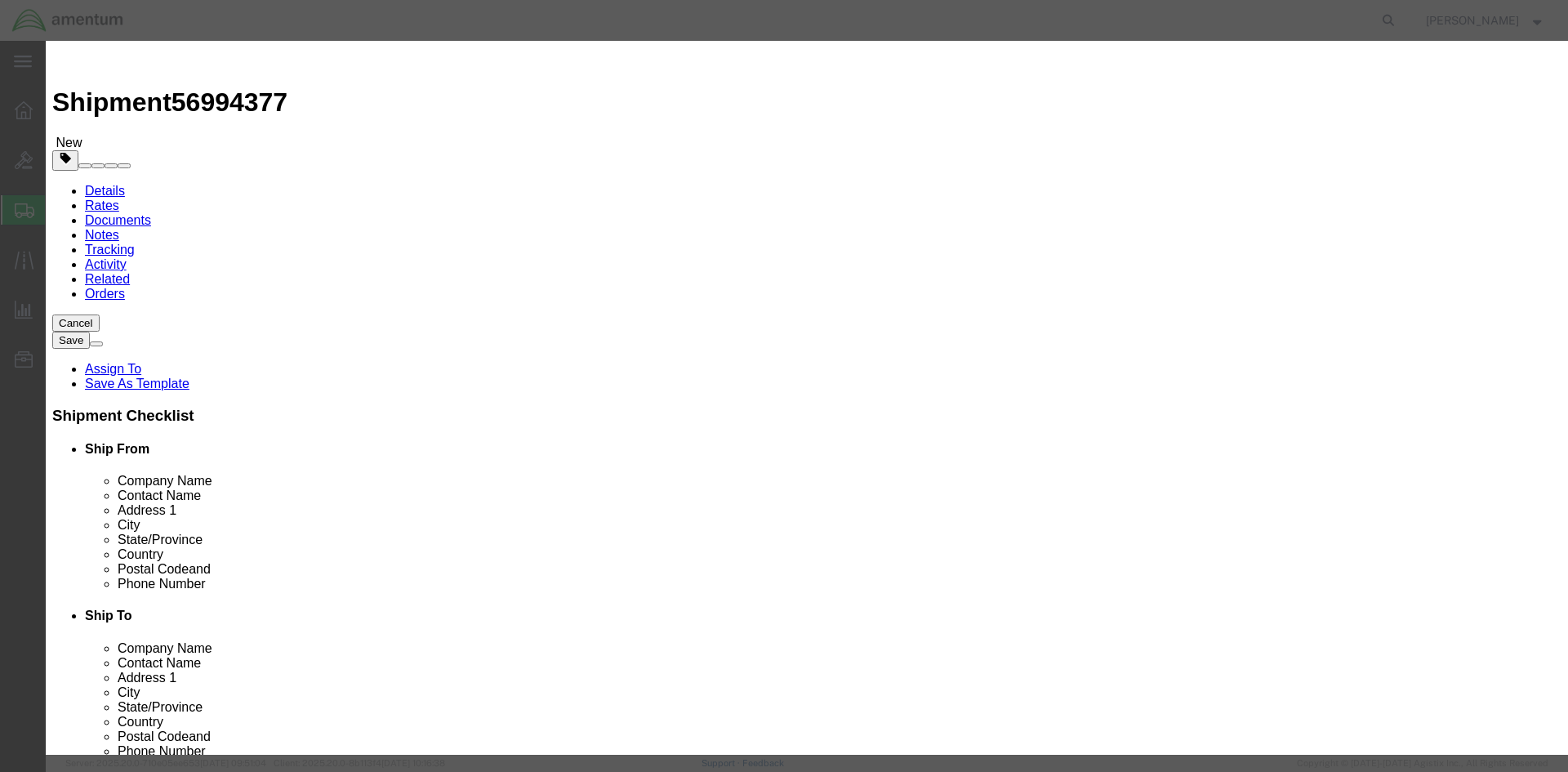
click input "text"
type input "CBP-043 & CBP-026"
click div "Product Name FIRST AID KIT Pieces 2.00 Select Bag Barrels 100Board Feet Bottle …"
click button "Save & Close"
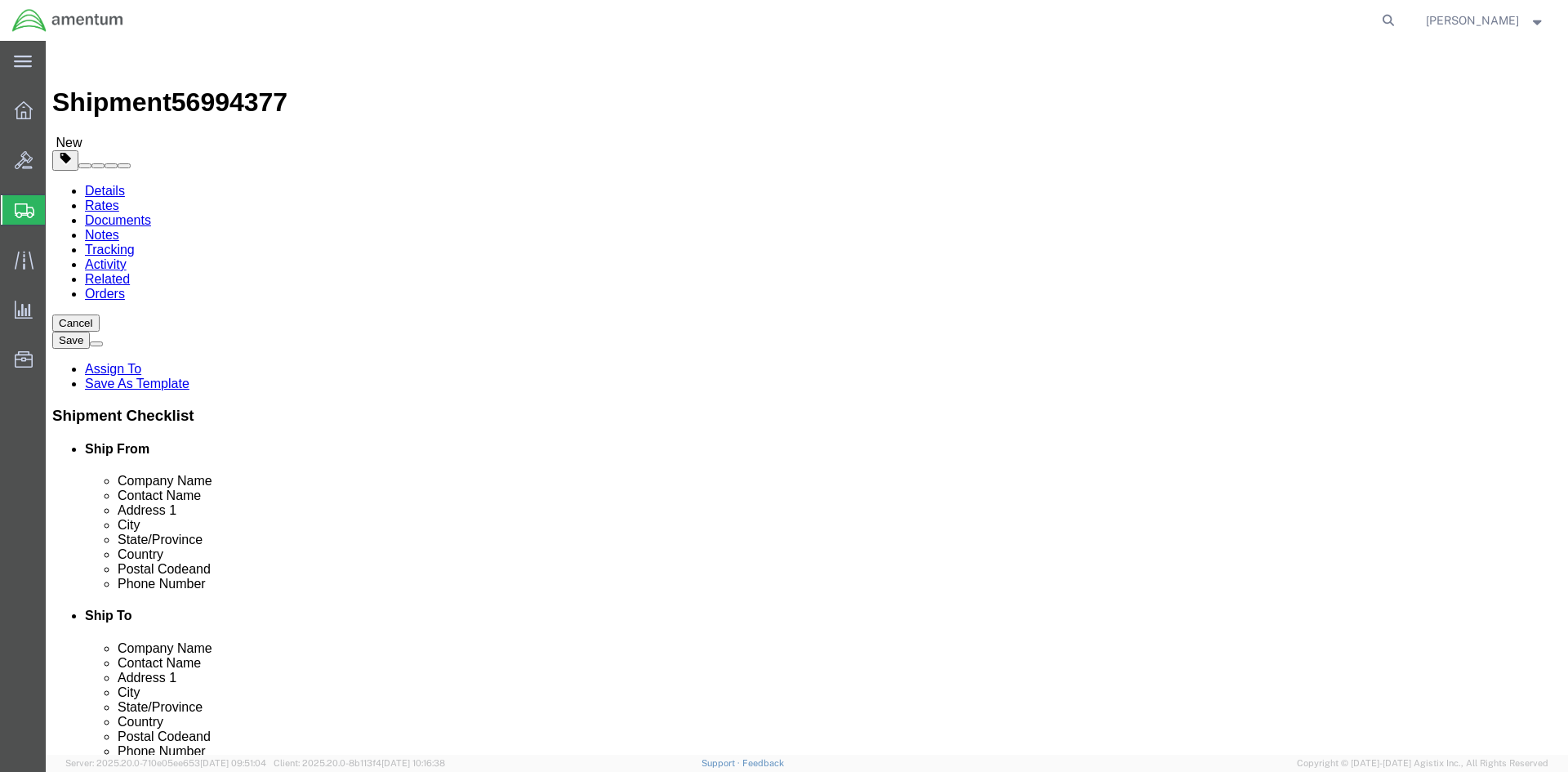
drag, startPoint x: 1385, startPoint y: 686, endPoint x: 1375, endPoint y: 682, distance: 10.8
click button "Rate Shipment"
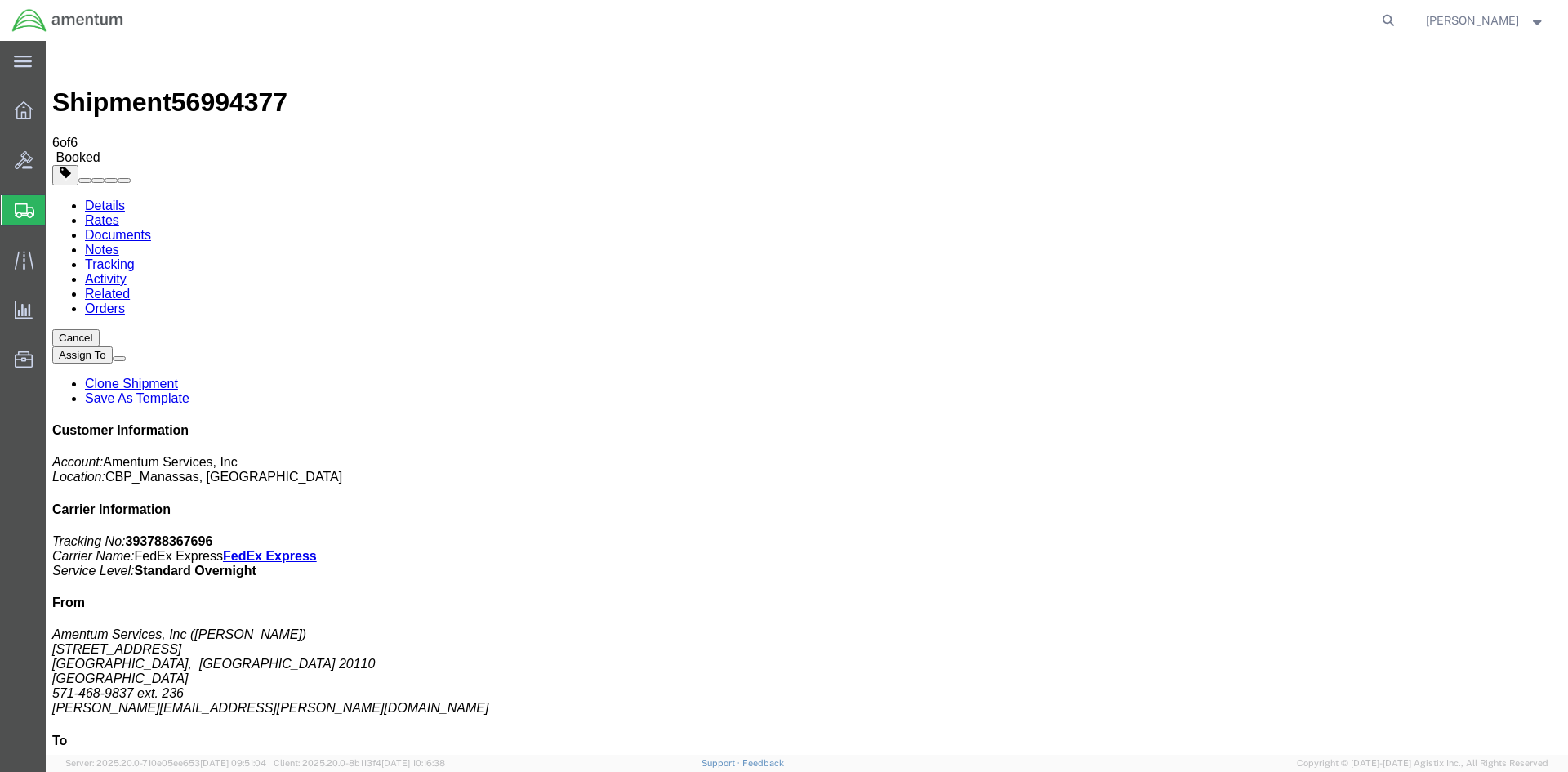
drag, startPoint x: 1415, startPoint y: 250, endPoint x: 1332, endPoint y: 250, distance: 83.0
click at [1332, 534] on p "Tracking No: 393788367696 Carrier Name: FedEx Express FedEx Express Service Lev…" at bounding box center [807, 556] width 1509 height 44
click at [1447, 534] on p "Tracking No: 393788367696 Carrier Name: FedEx Express FedEx Express Service Lev…" at bounding box center [807, 556] width 1509 height 44
drag, startPoint x: 1421, startPoint y: 250, endPoint x: 1341, endPoint y: 254, distance: 80.1
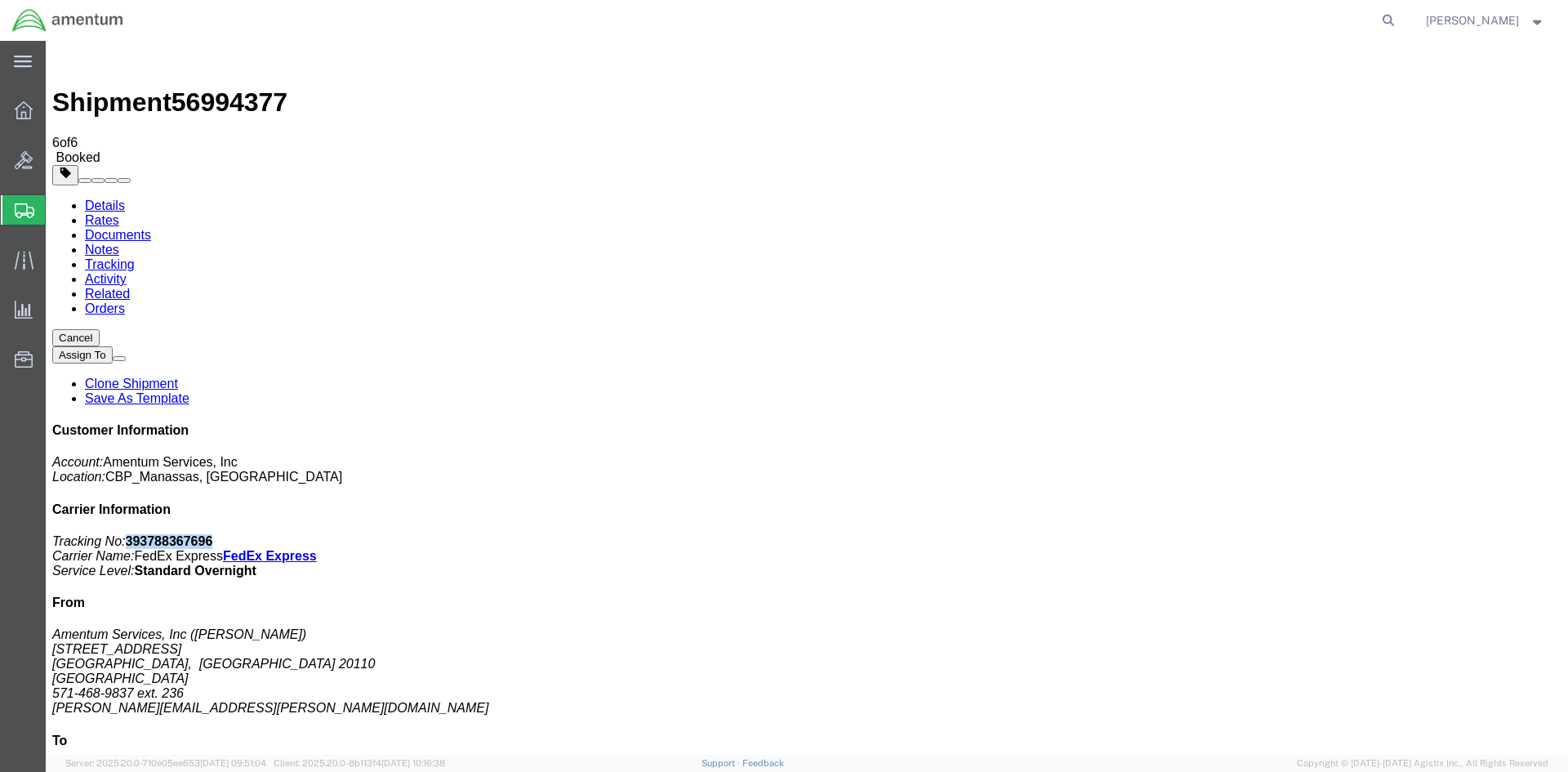
click at [1341, 534] on p "Tracking No: 393788367696 Carrier Name: FedEx Express FedEx Express Service Lev…" at bounding box center [807, 556] width 1509 height 44
copy b "393788367696"
click at [1465, 534] on p "Tracking No: 393788367696 Carrier Name: FedEx Express FedEx Express Service Lev…" at bounding box center [807, 556] width 1509 height 44
drag, startPoint x: 1420, startPoint y: 249, endPoint x: 1341, endPoint y: 253, distance: 79.1
click at [1341, 534] on p "Tracking No: 393788367696 Carrier Name: FedEx Express FedEx Express Service Lev…" at bounding box center [807, 556] width 1509 height 44
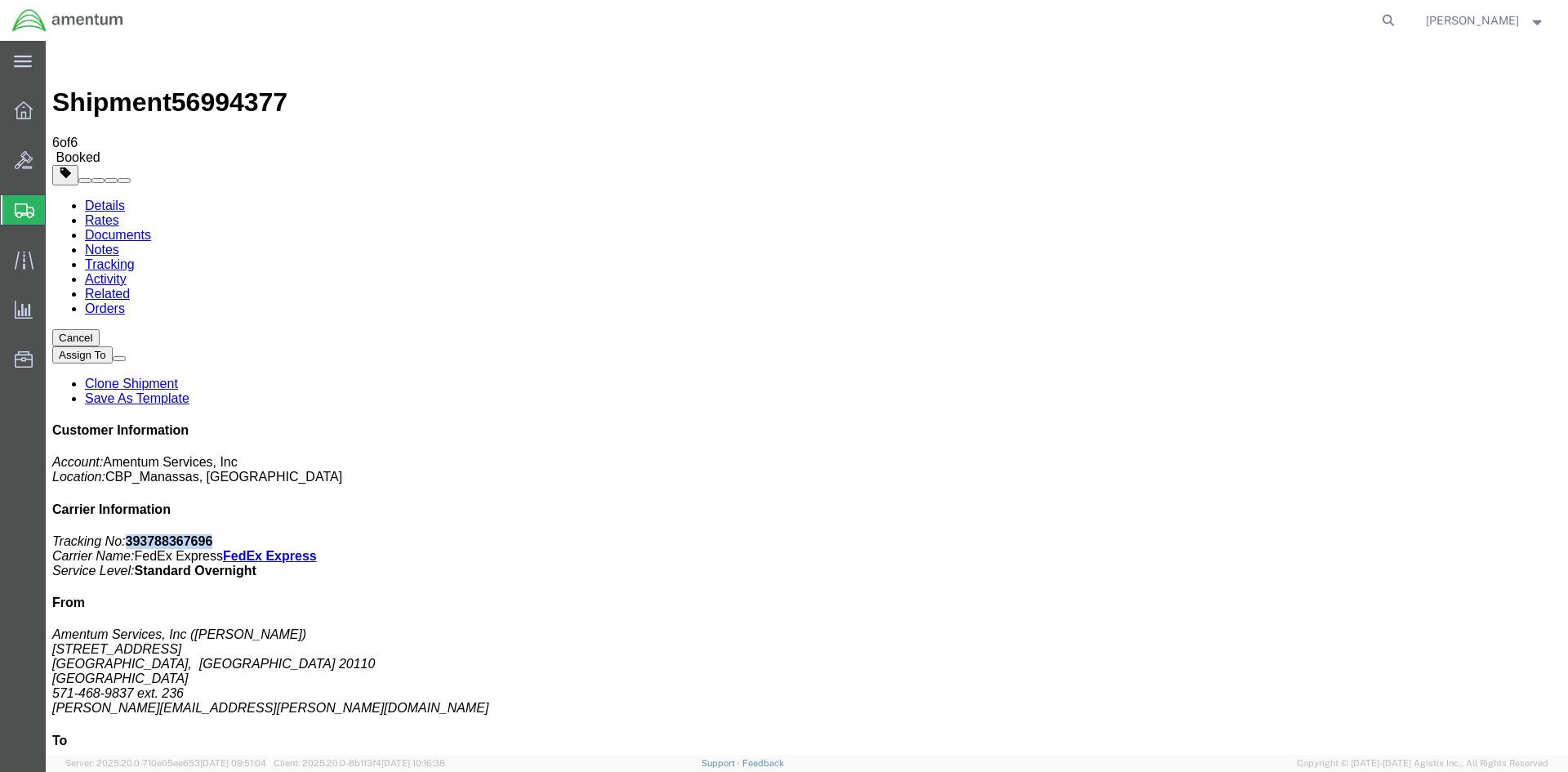
copy b "393788367696"
click at [25, 116] on icon at bounding box center [23, 110] width 18 height 18
